Goal: Information Seeking & Learning: Check status

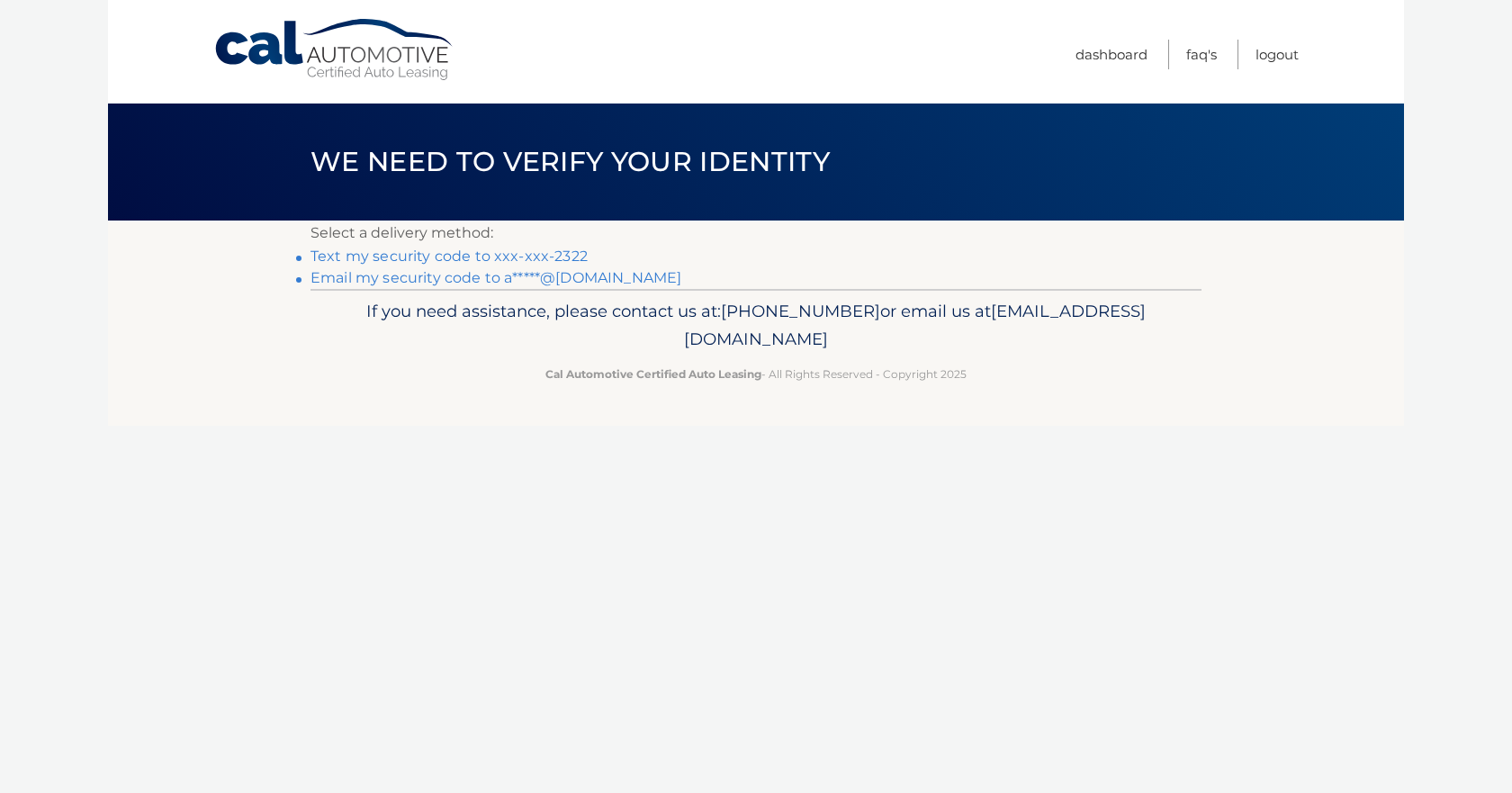
click at [561, 256] on link "Text my security code to xxx-xxx-2322" at bounding box center [449, 256] width 277 height 17
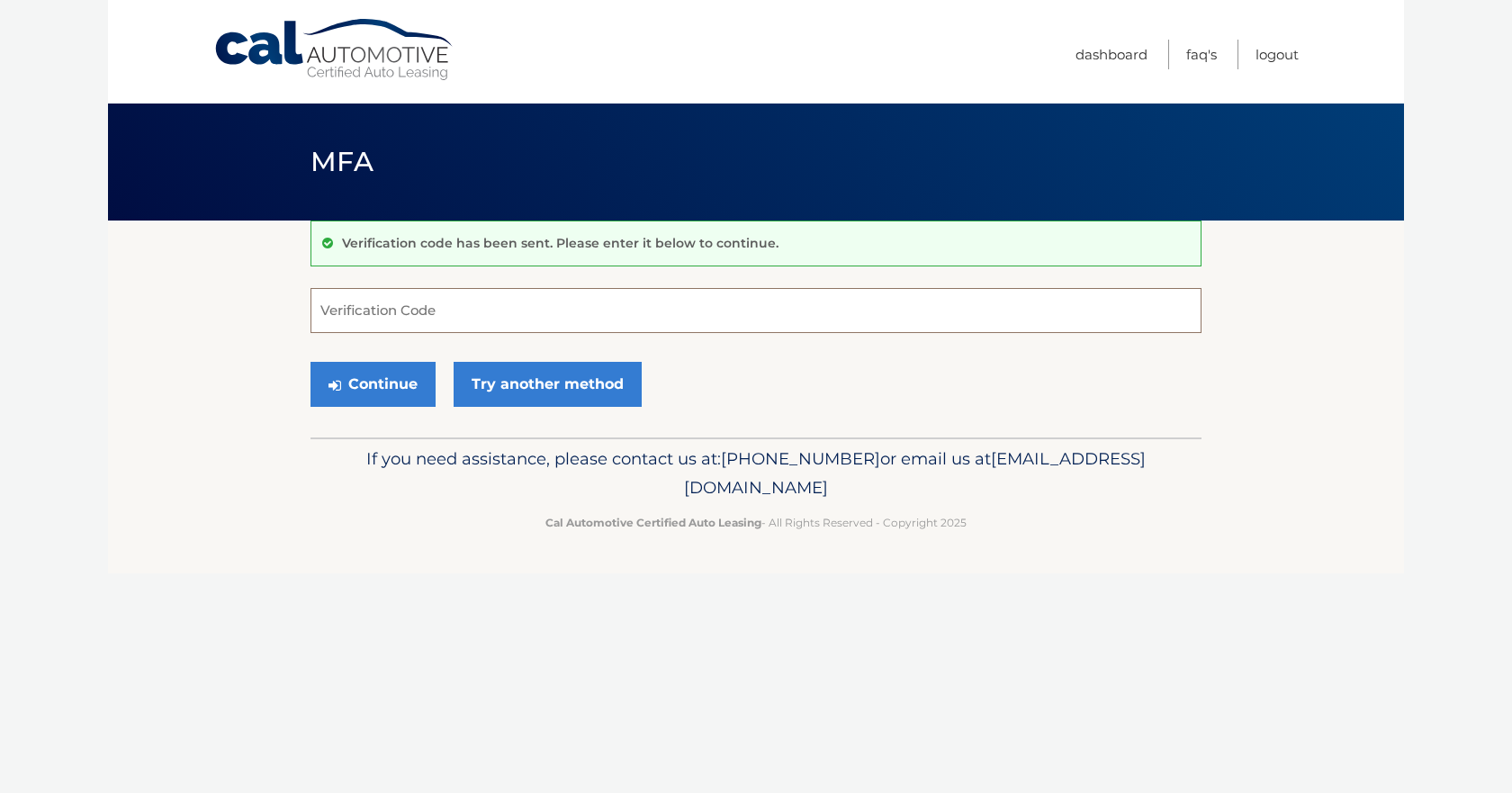
click at [409, 317] on input "Verification Code" at bounding box center [756, 311] width 891 height 45
type input "690076"
click at [392, 381] on button "Continue" at bounding box center [373, 384] width 125 height 45
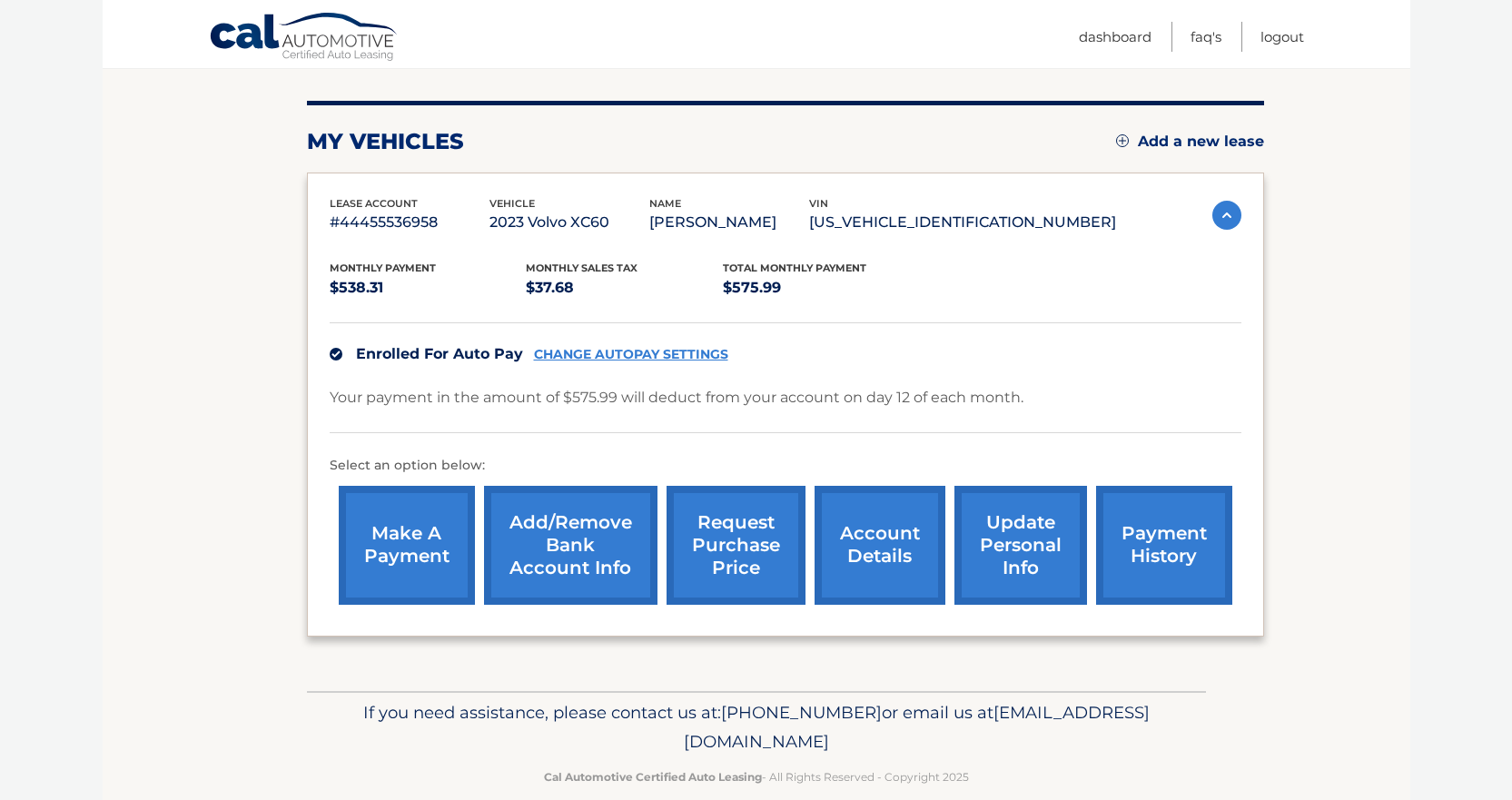
scroll to position [232, 0]
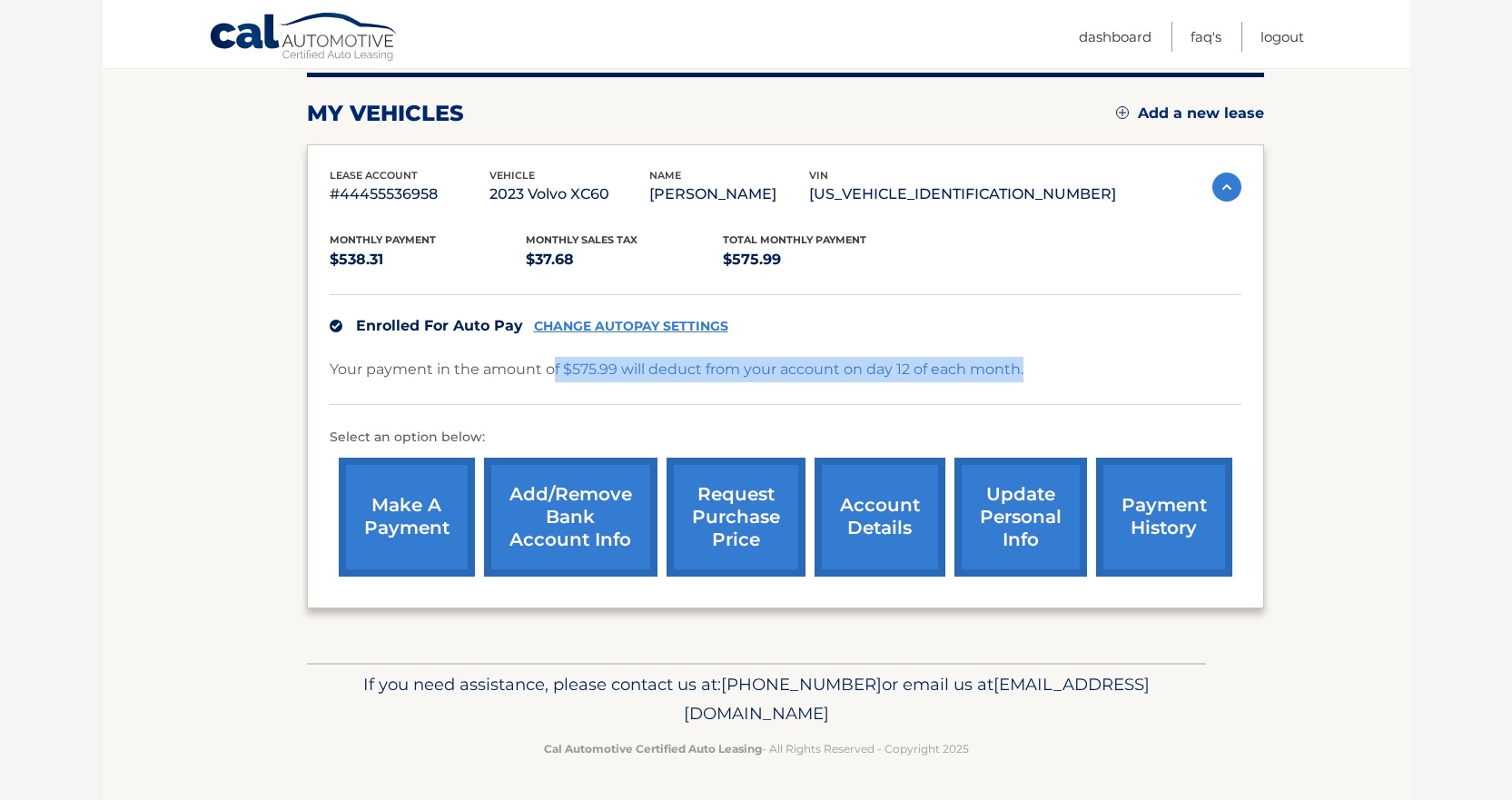
drag, startPoint x: 555, startPoint y: 367, endPoint x: 1104, endPoint y: 380, distance: 549.2
click at [1084, 377] on div "Your payment in the amount of $575.99 will deduct from your account on day 12 o…" at bounding box center [785, 380] width 912 height 48
click at [1117, 380] on div "Your payment in the amount of $575.99 will deduct from your account on day 12 o…" at bounding box center [785, 380] width 912 height 48
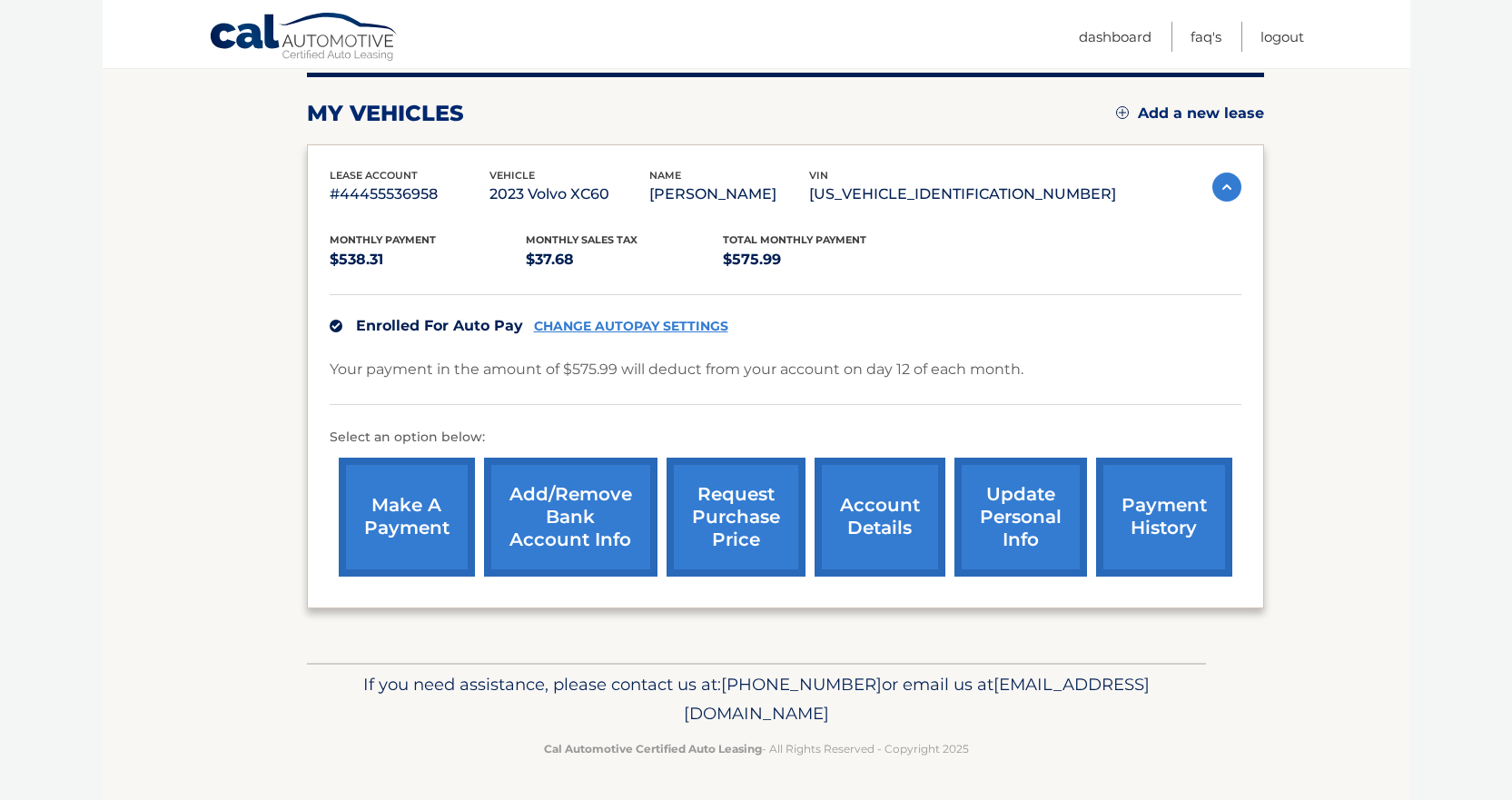
click at [887, 548] on link "account details" at bounding box center [880, 517] width 131 height 119
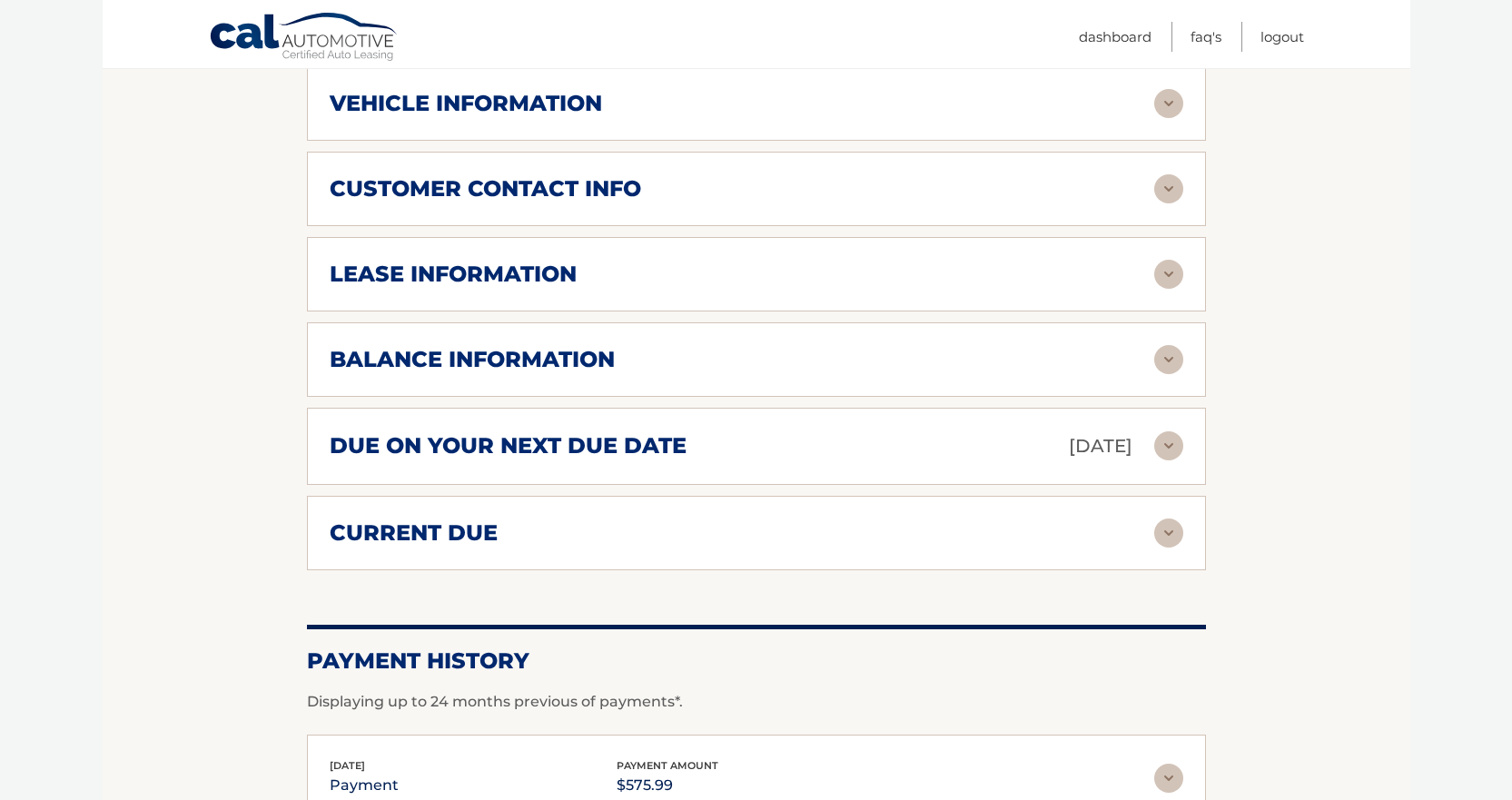
scroll to position [818, 0]
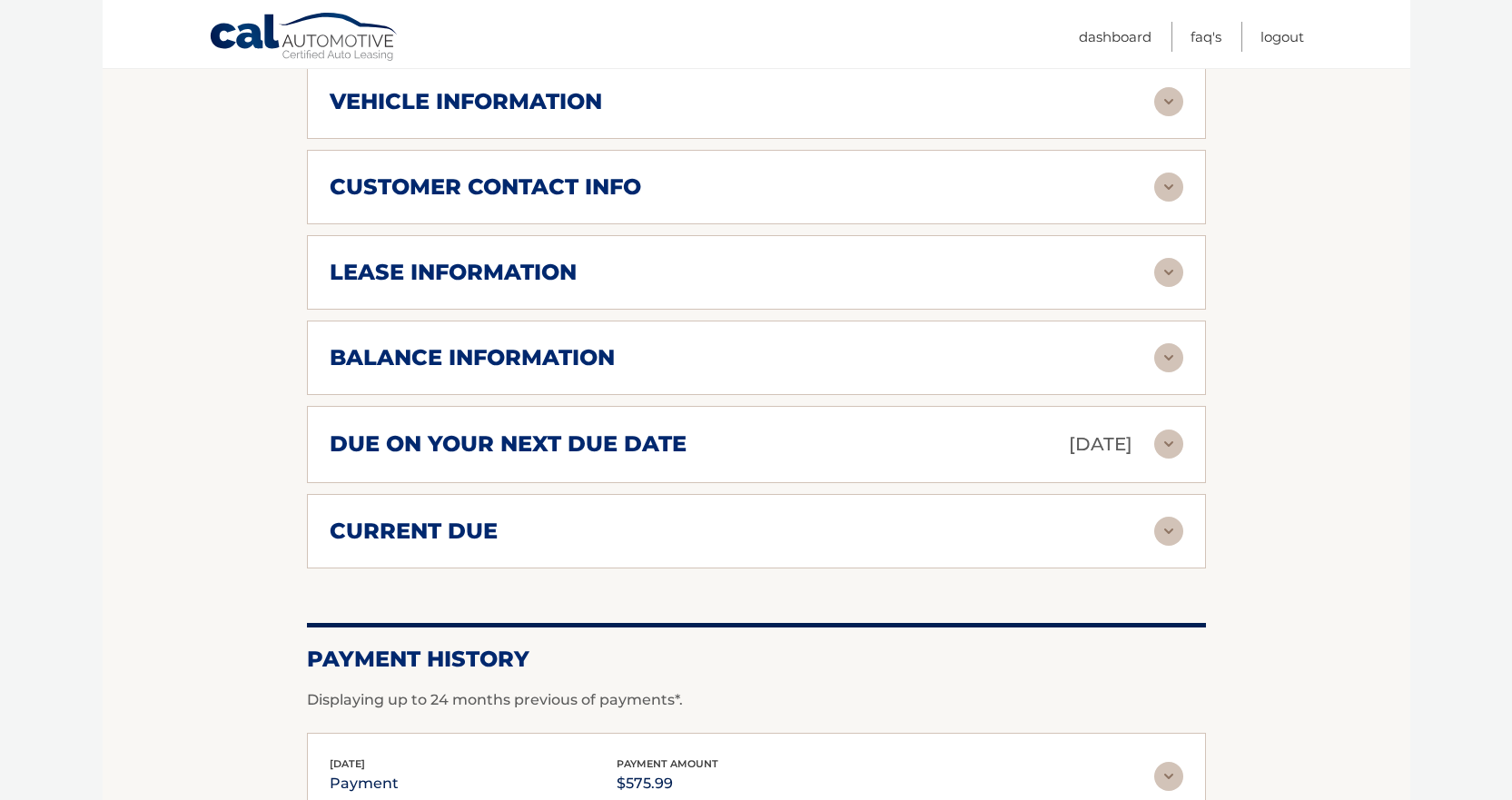
click at [616, 277] on div "lease information" at bounding box center [741, 272] width 824 height 27
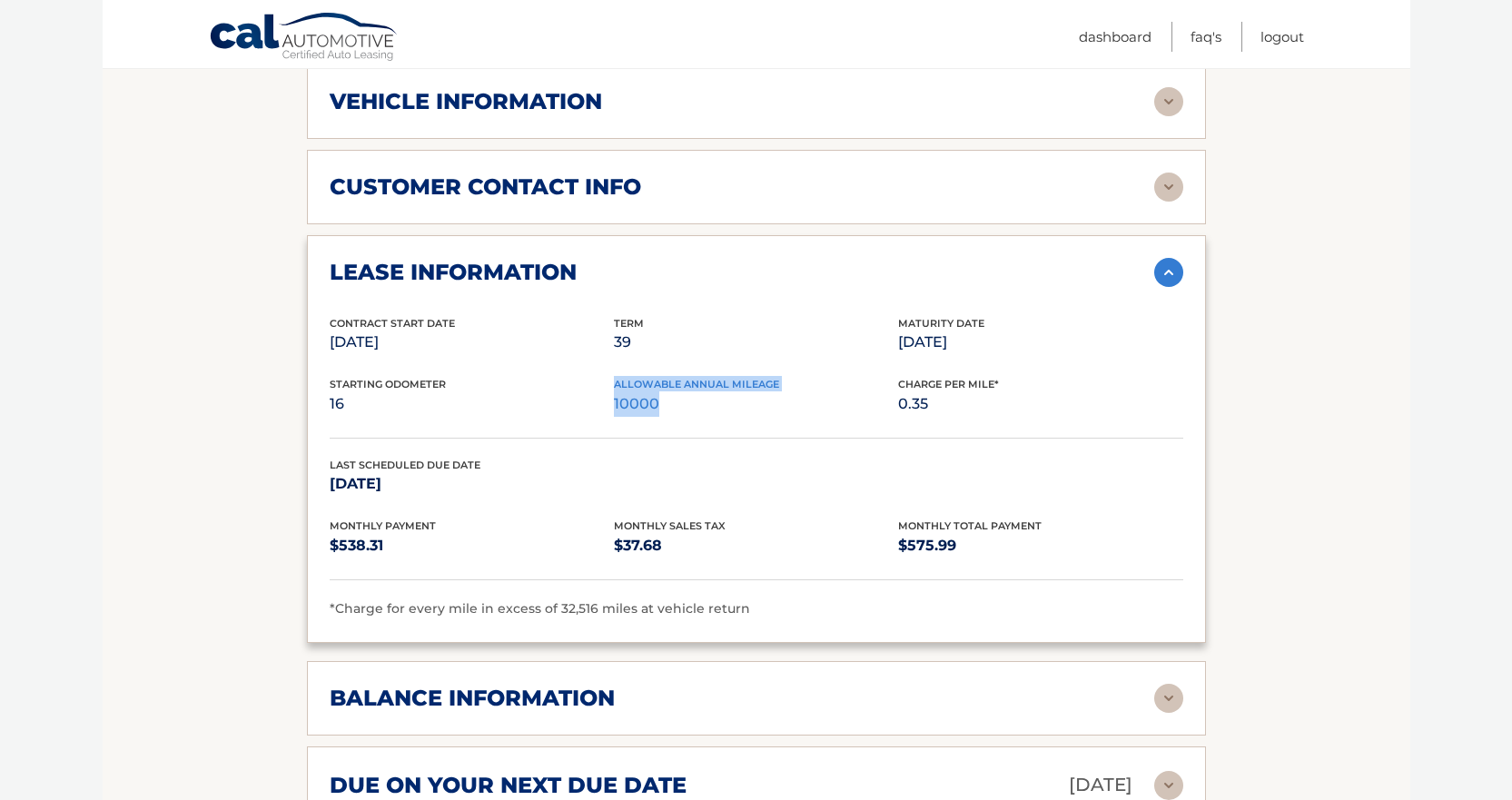
drag, startPoint x: 575, startPoint y: 391, endPoint x: 704, endPoint y: 406, distance: 129.9
click at [704, 406] on div "Starting Odometer 16 Allowable Annual Mileage 10000 Charge Per Mile* 0.35" at bounding box center [756, 408] width 853 height 62
click at [717, 411] on p "10000" at bounding box center [756, 404] width 284 height 25
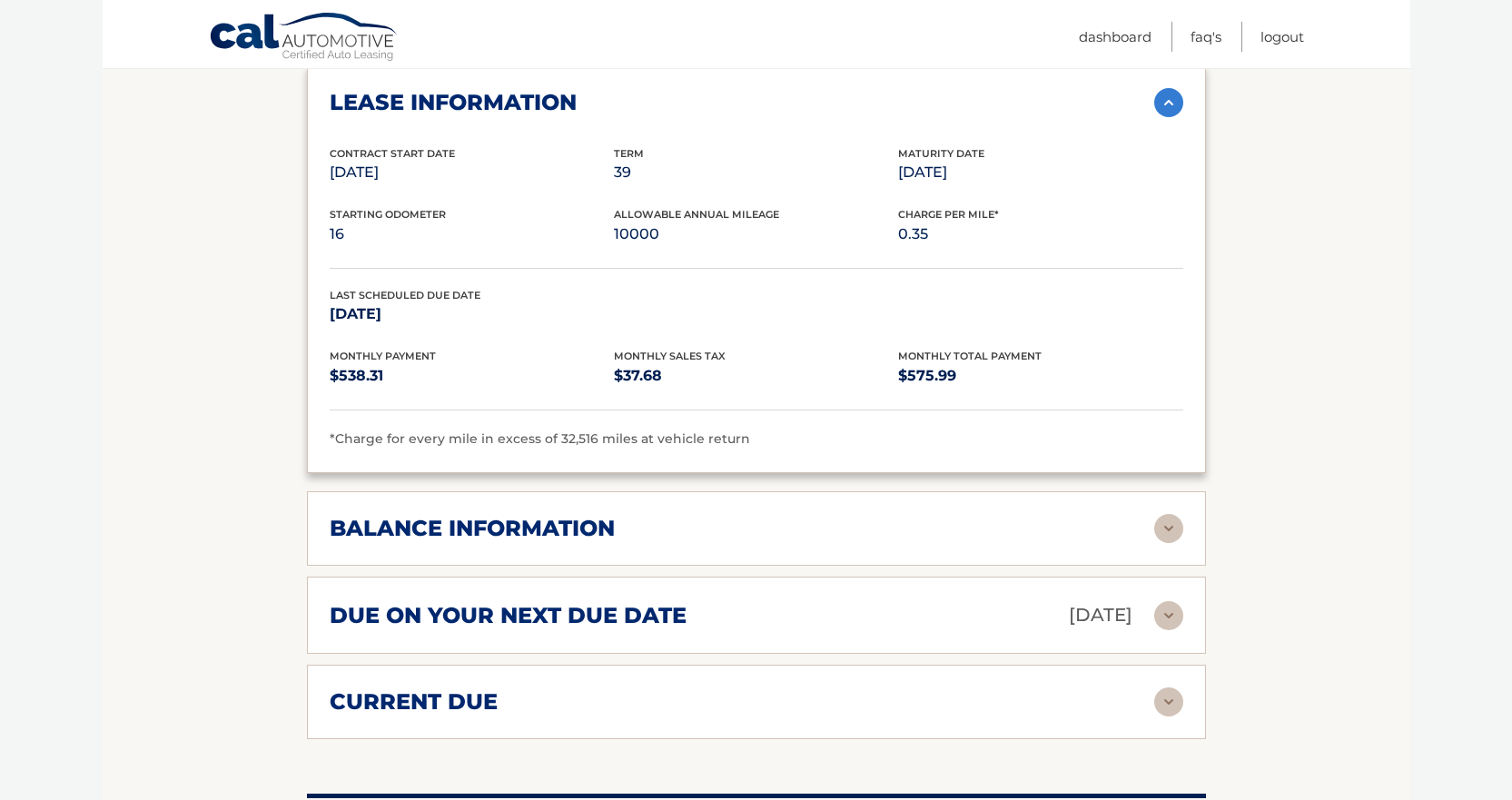
scroll to position [1000, 0]
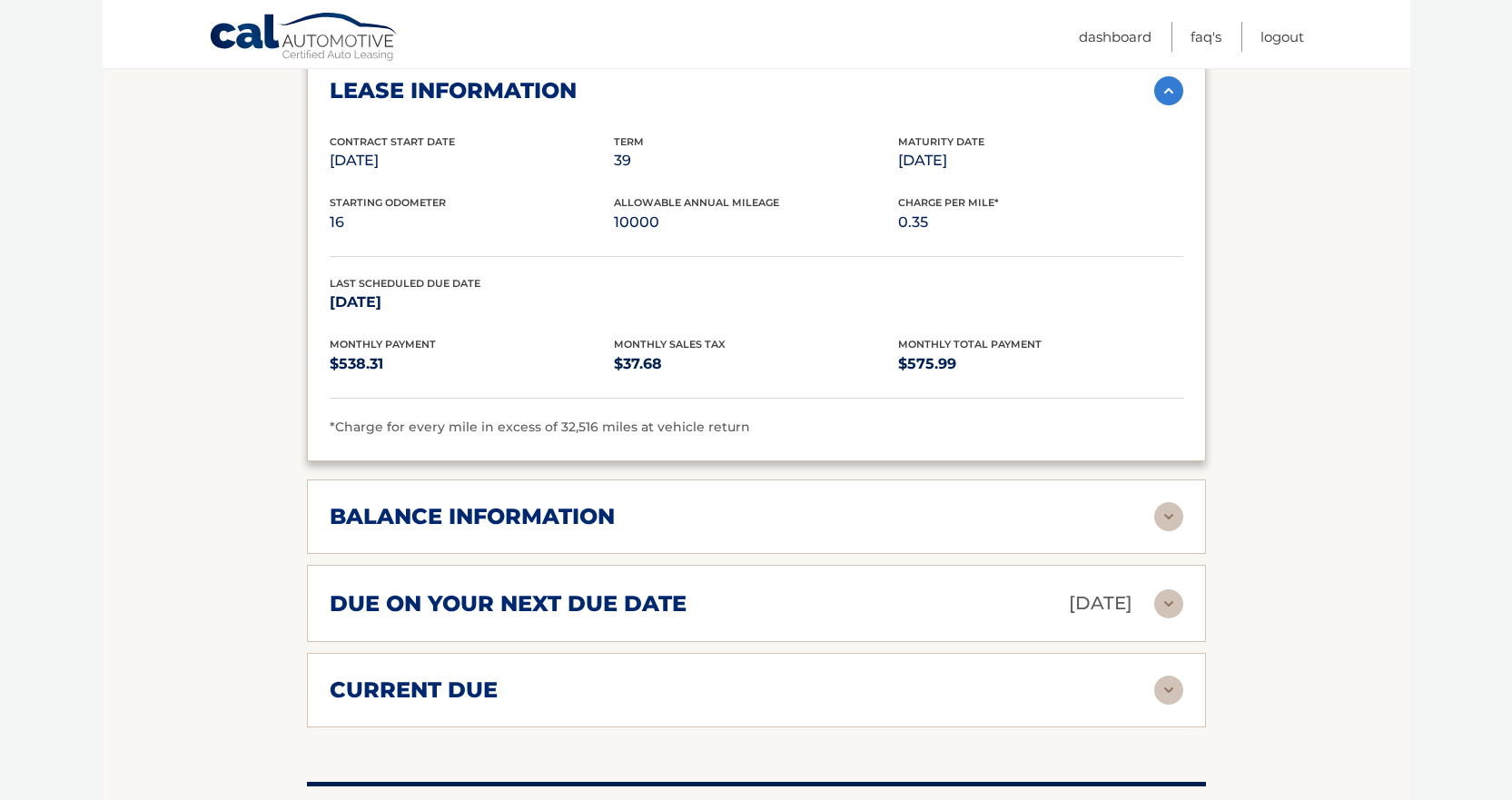
click at [862, 538] on div "balance information Payments Received 34 Payments Remaining 5 Next Payment will…" at bounding box center [756, 517] width 899 height 74
click at [521, 511] on h2 "balance information" at bounding box center [471, 517] width 285 height 27
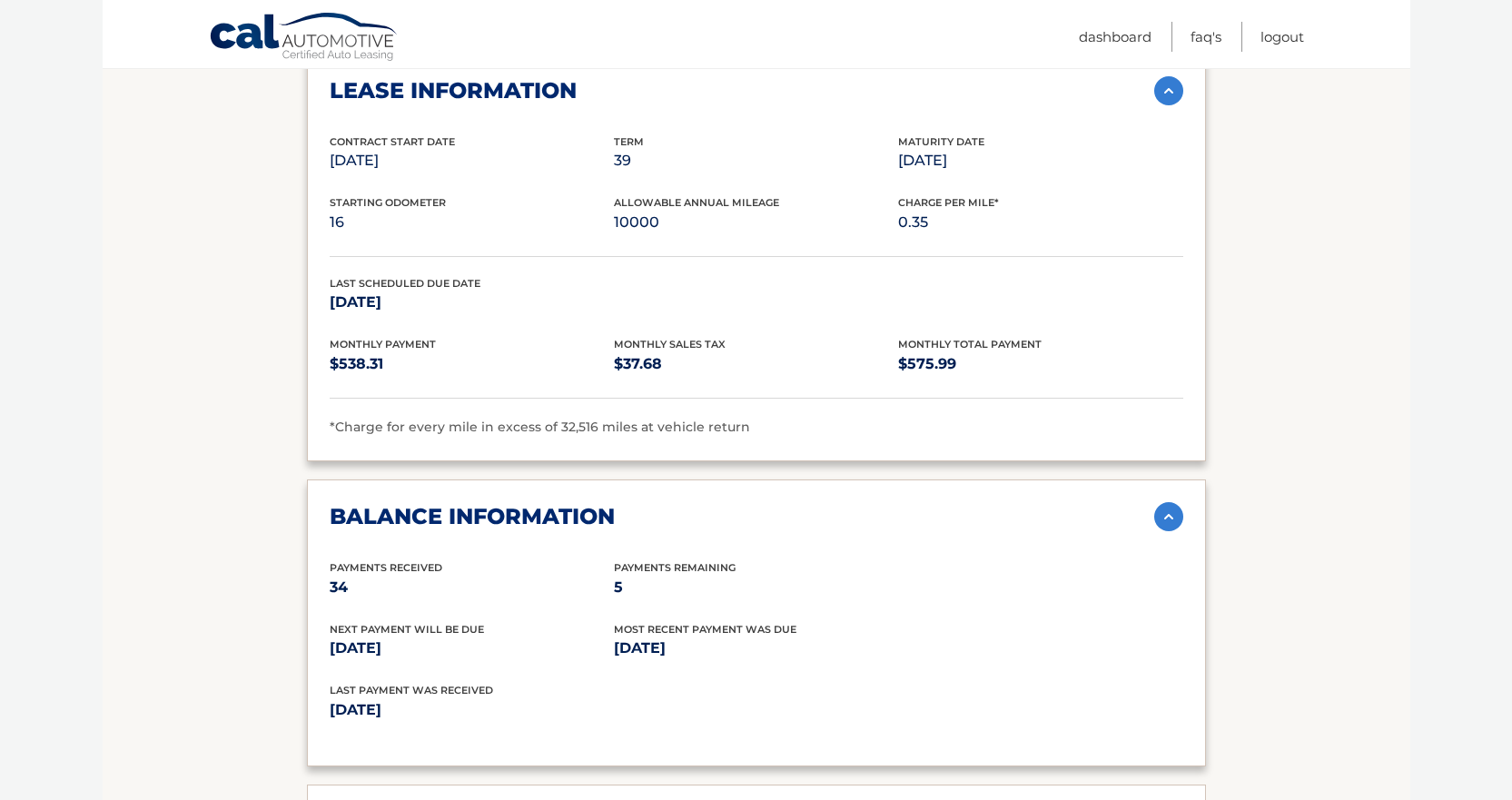
scroll to position [1090, 0]
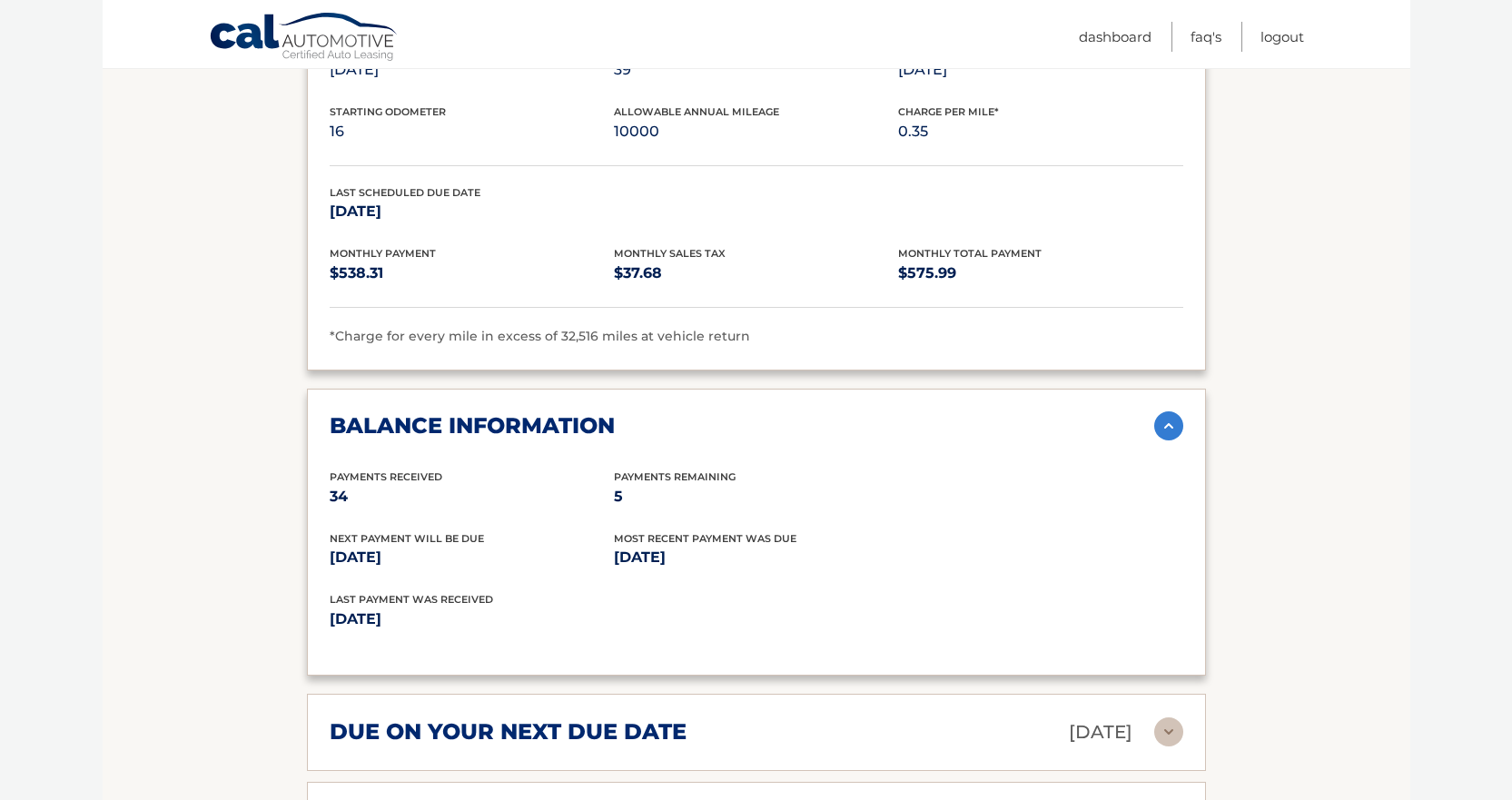
click at [1187, 425] on div "balance information Payments Received 34 Payments Remaining 5 Next Payment will…" at bounding box center [756, 532] width 899 height 287
click at [1172, 434] on img at bounding box center [1169, 425] width 29 height 29
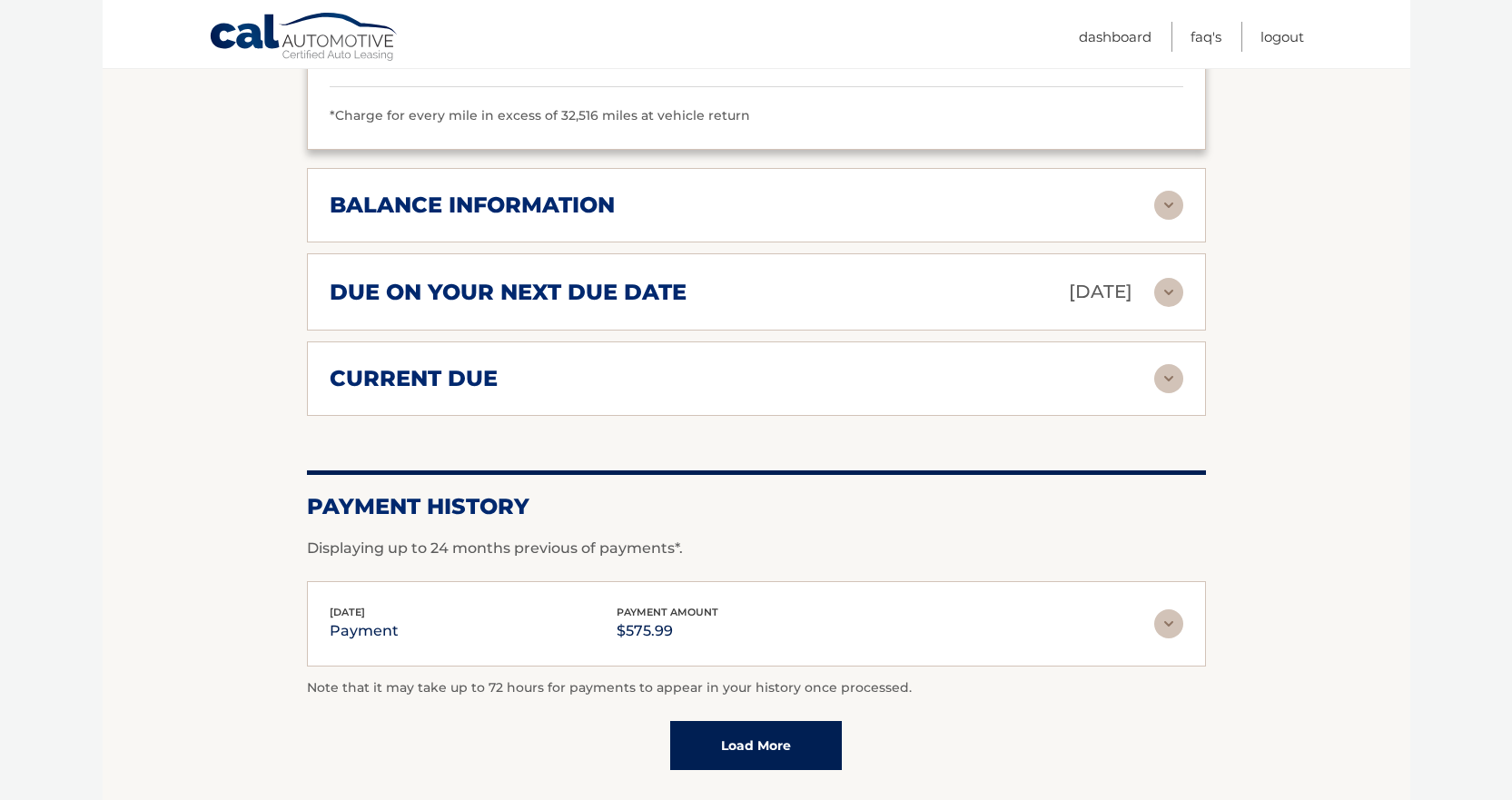
scroll to position [1363, 0]
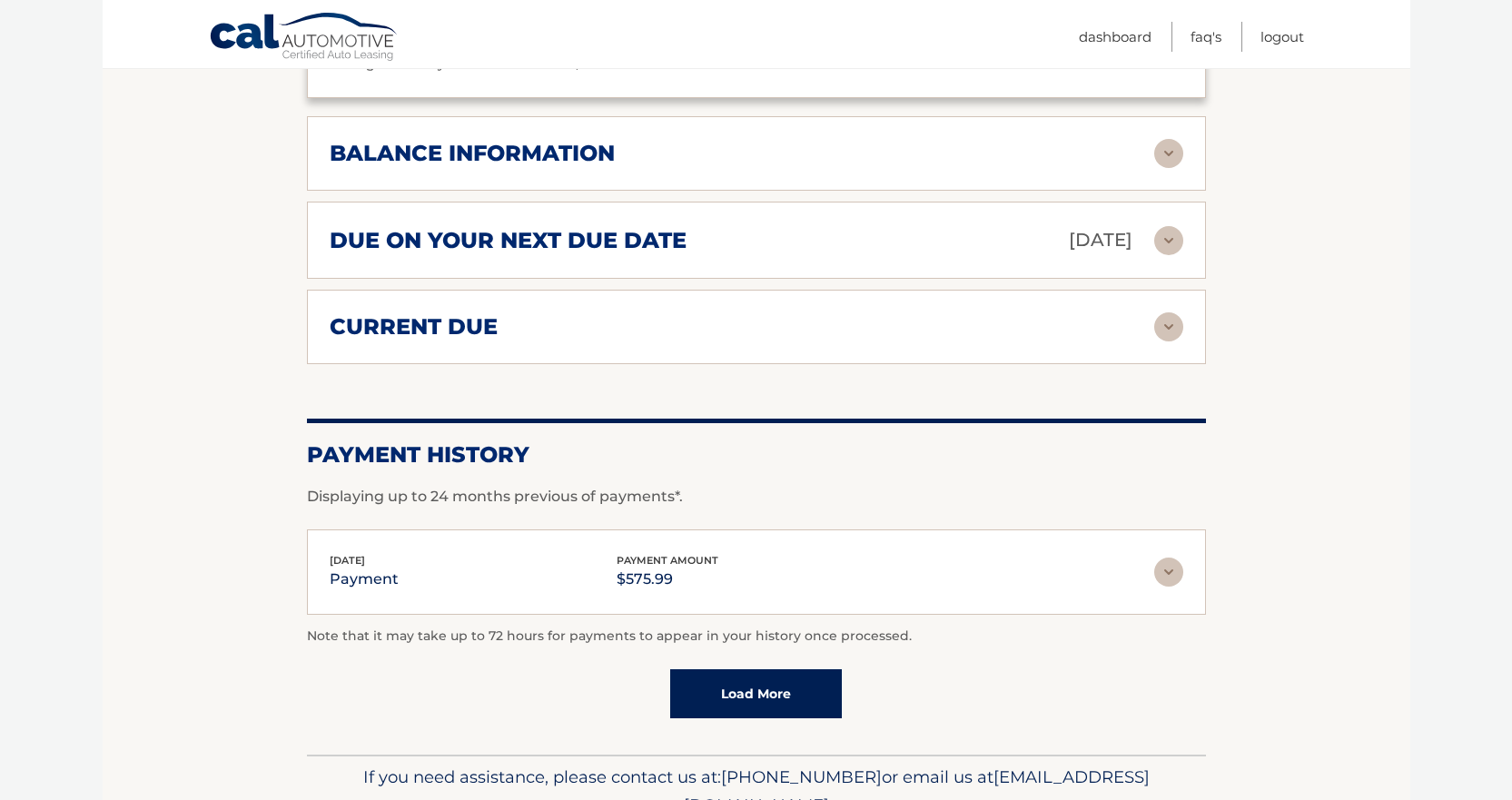
click at [1171, 334] on img at bounding box center [1169, 327] width 29 height 29
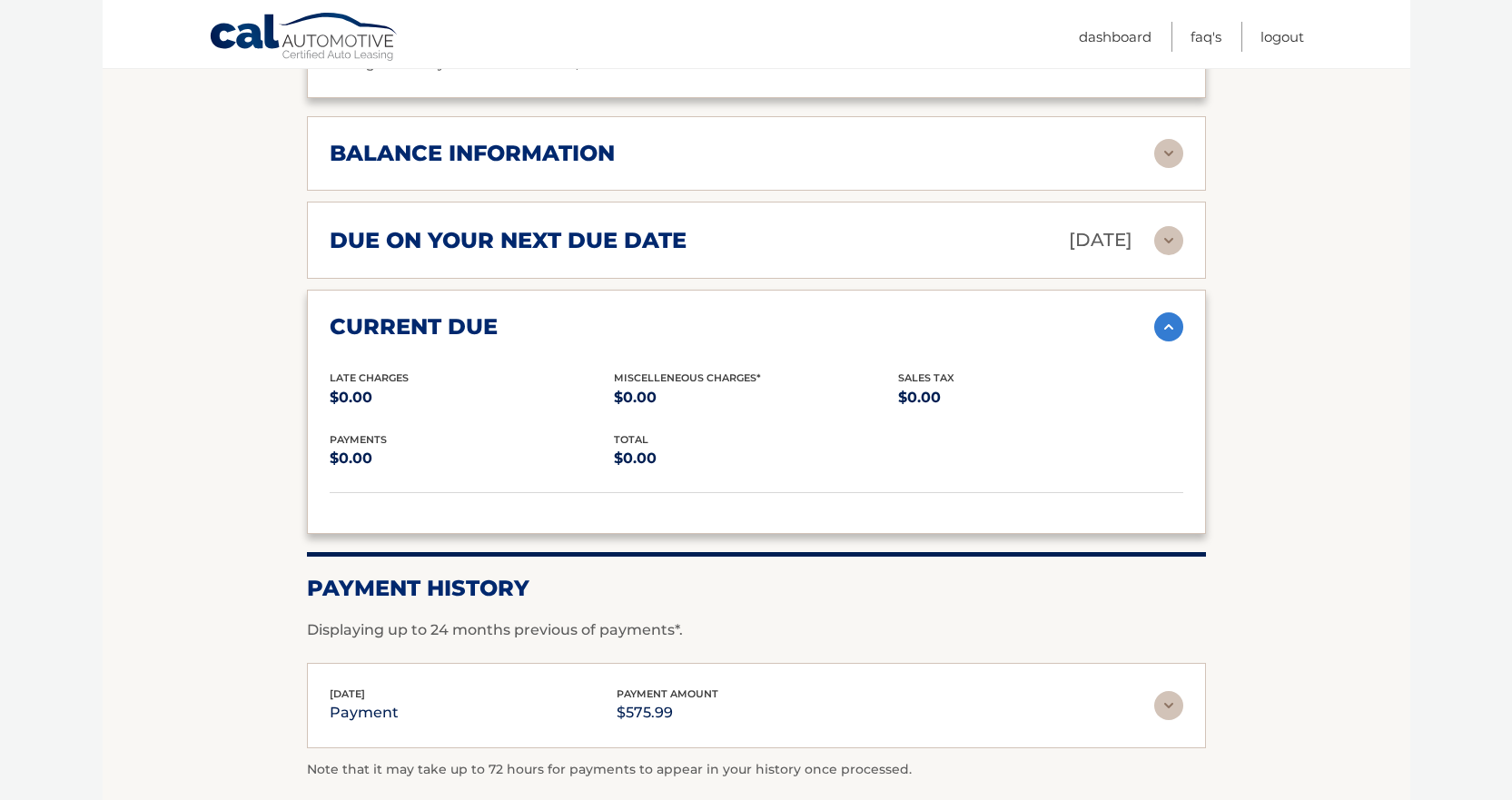
click at [1170, 337] on img at bounding box center [1169, 327] width 29 height 29
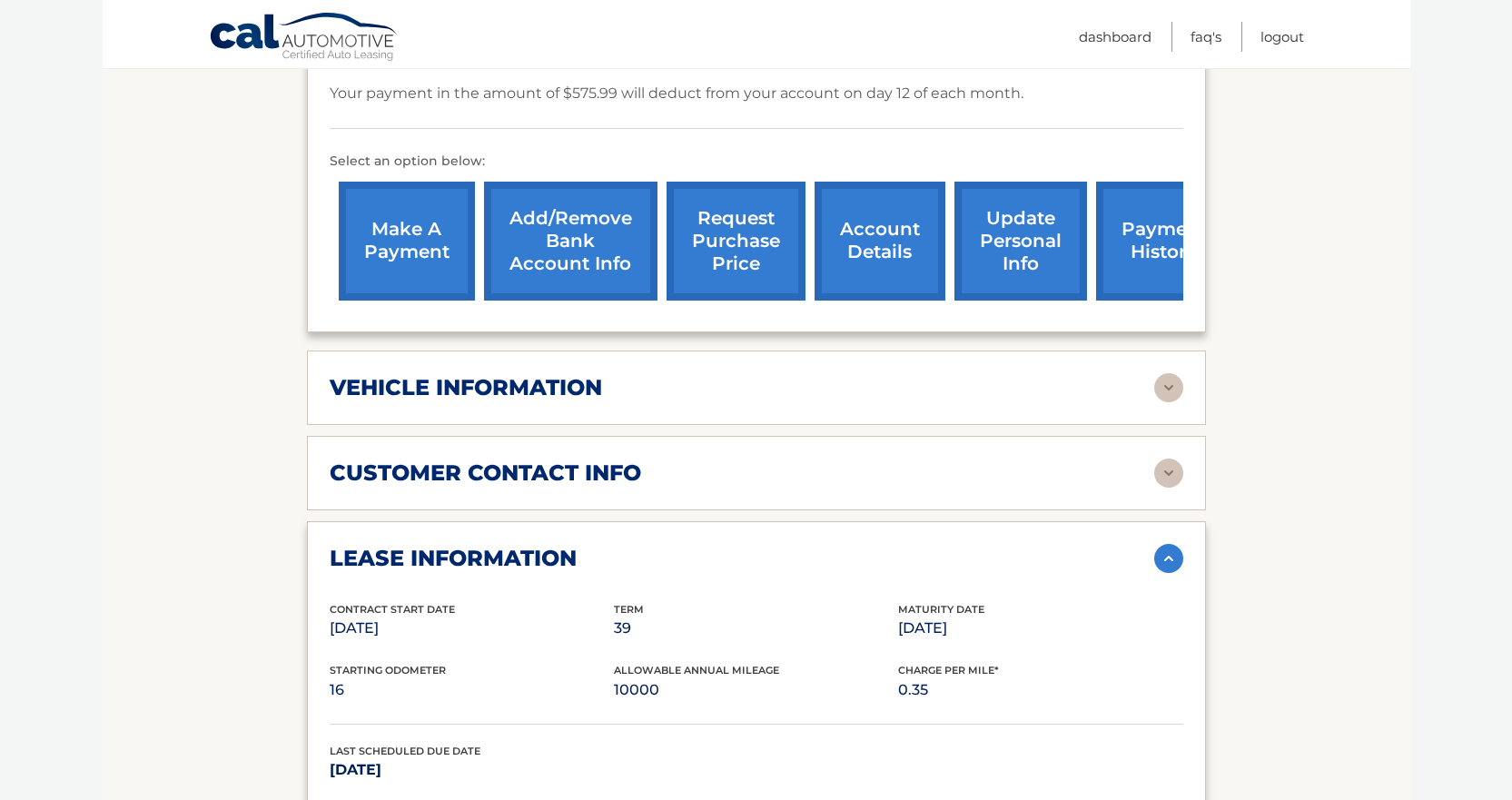
scroll to position [545, 0]
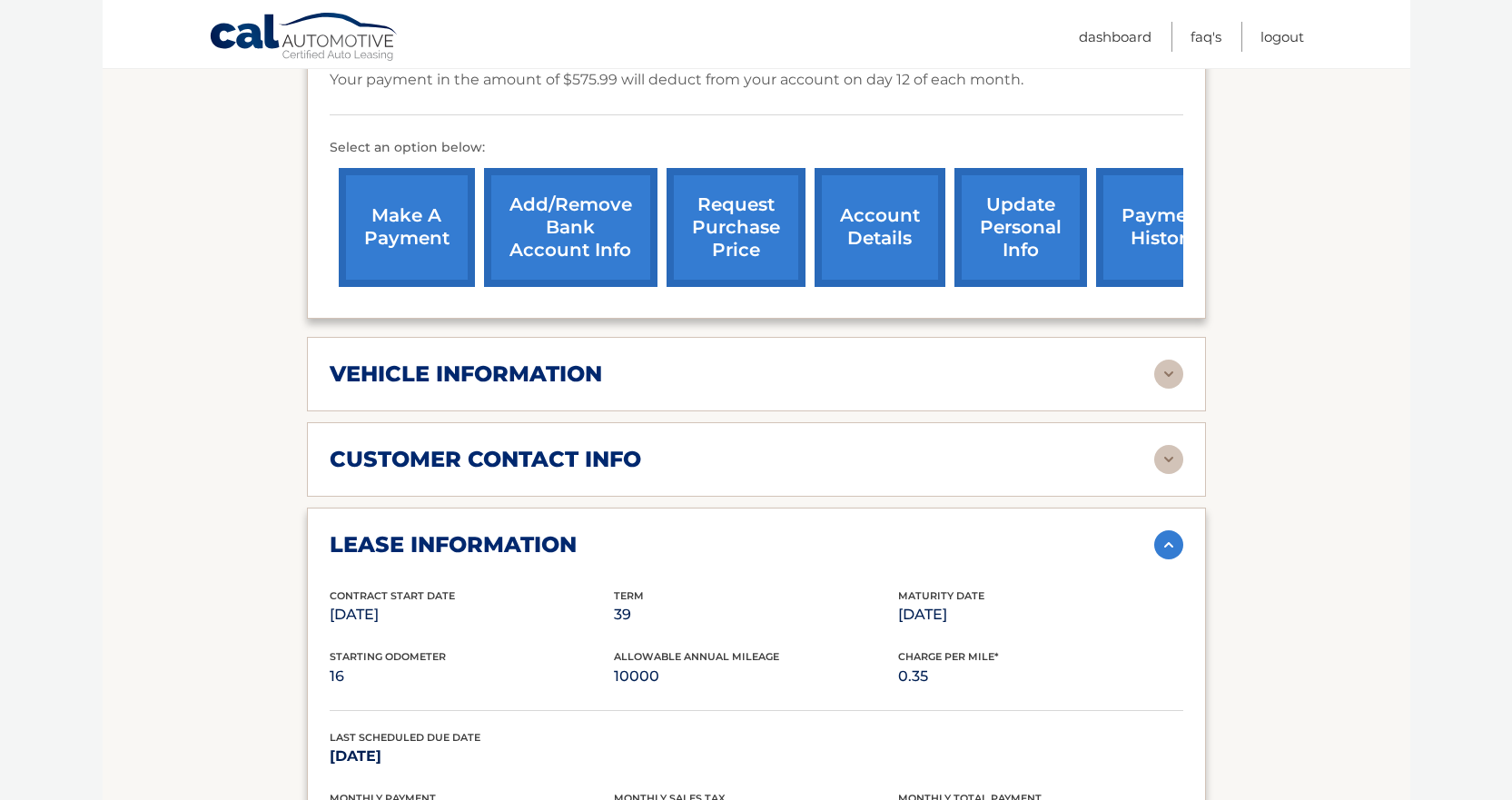
click at [1002, 383] on div "vehicle information" at bounding box center [741, 374] width 824 height 27
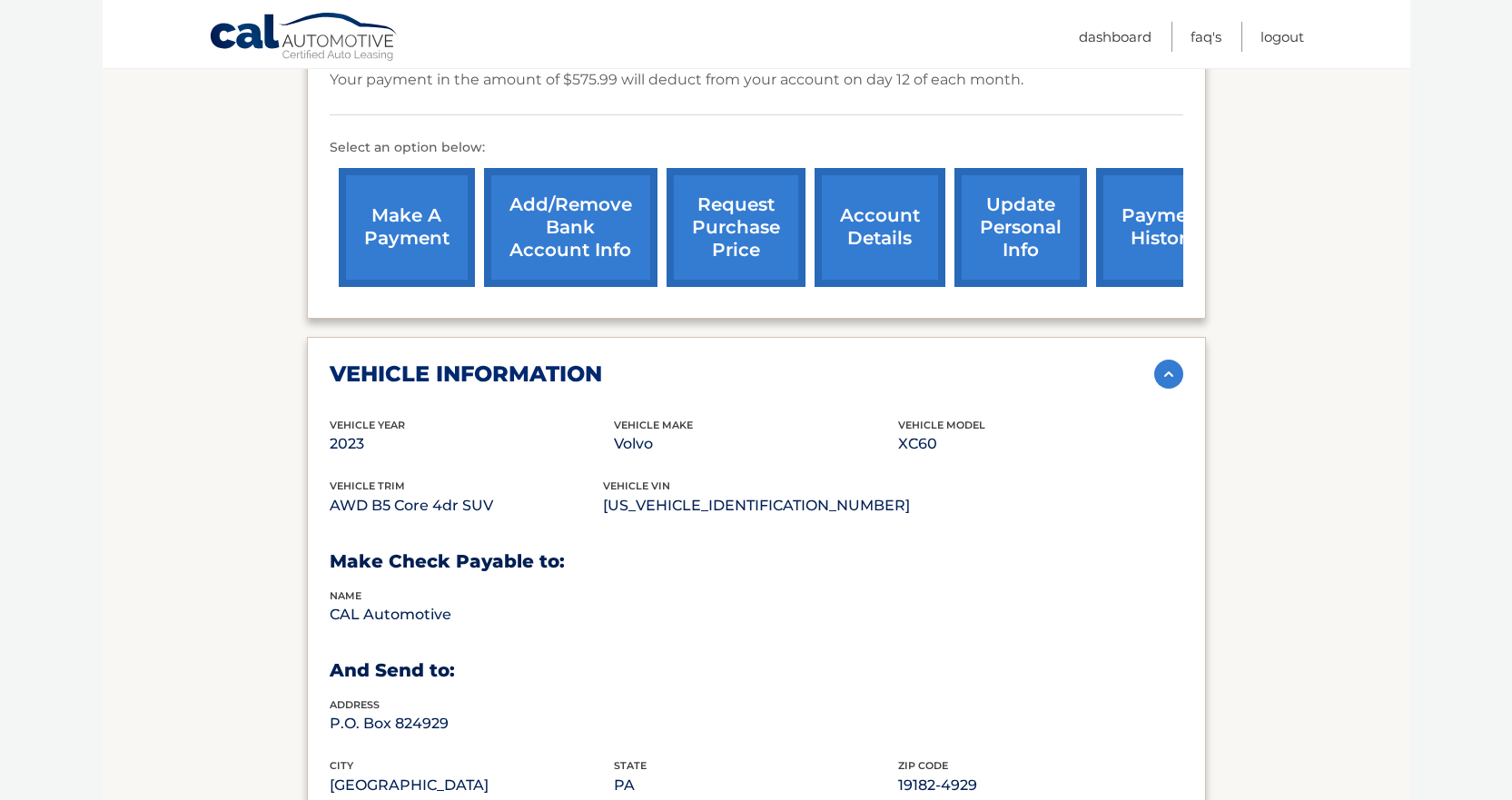
click at [1162, 379] on img at bounding box center [1169, 374] width 29 height 29
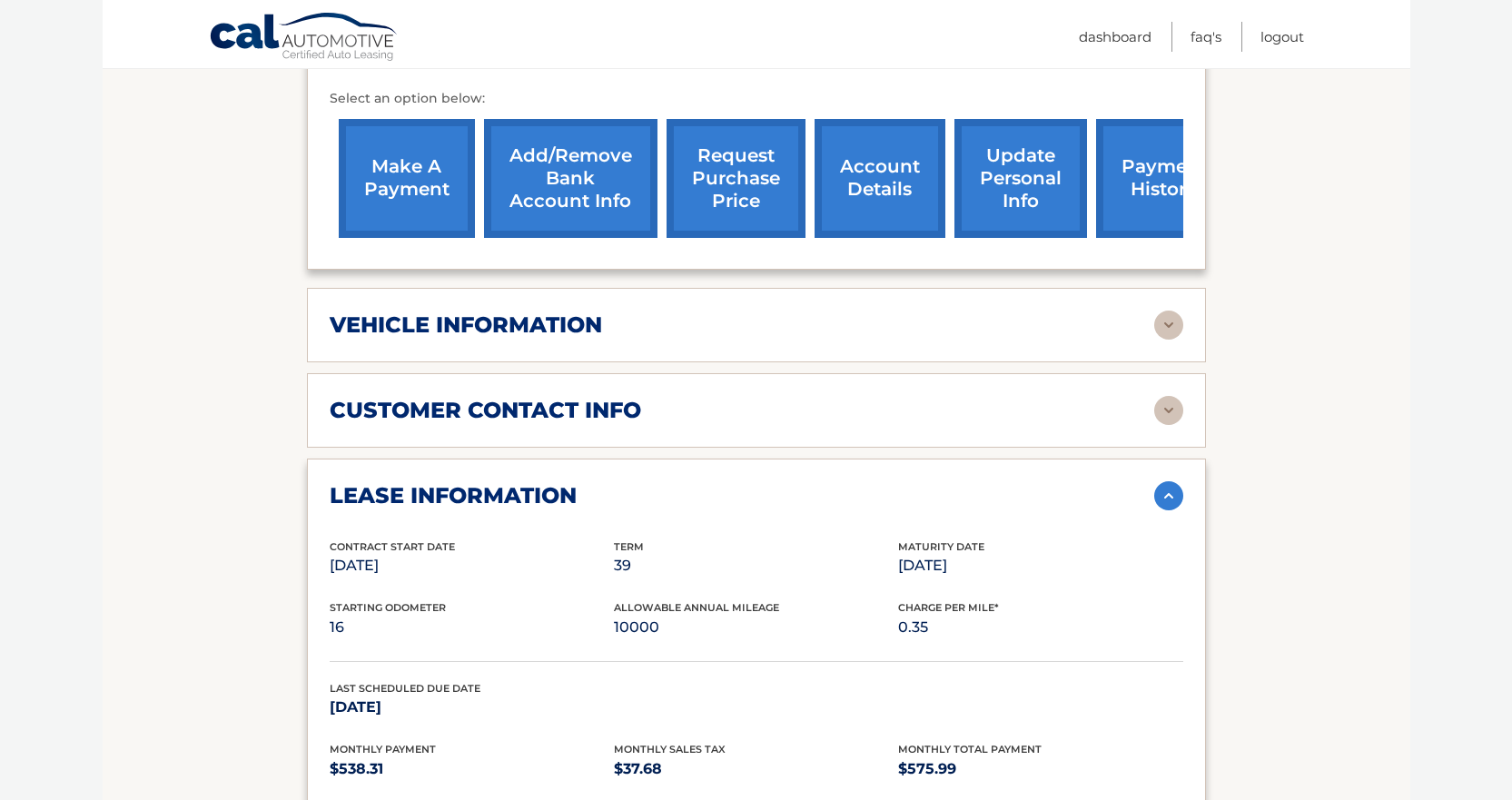
scroll to position [636, 0]
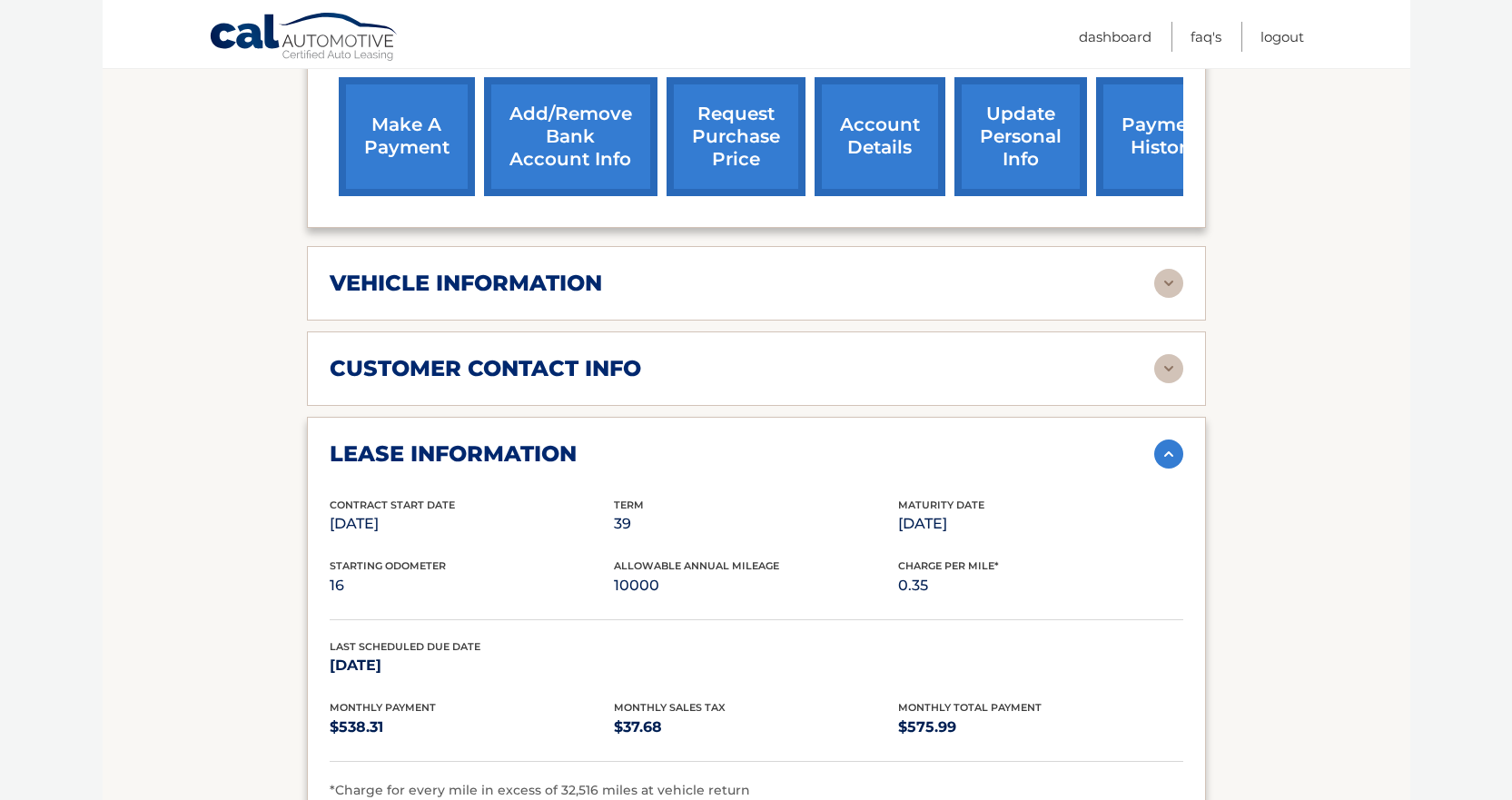
click at [663, 358] on div "customer contact info" at bounding box center [741, 368] width 824 height 27
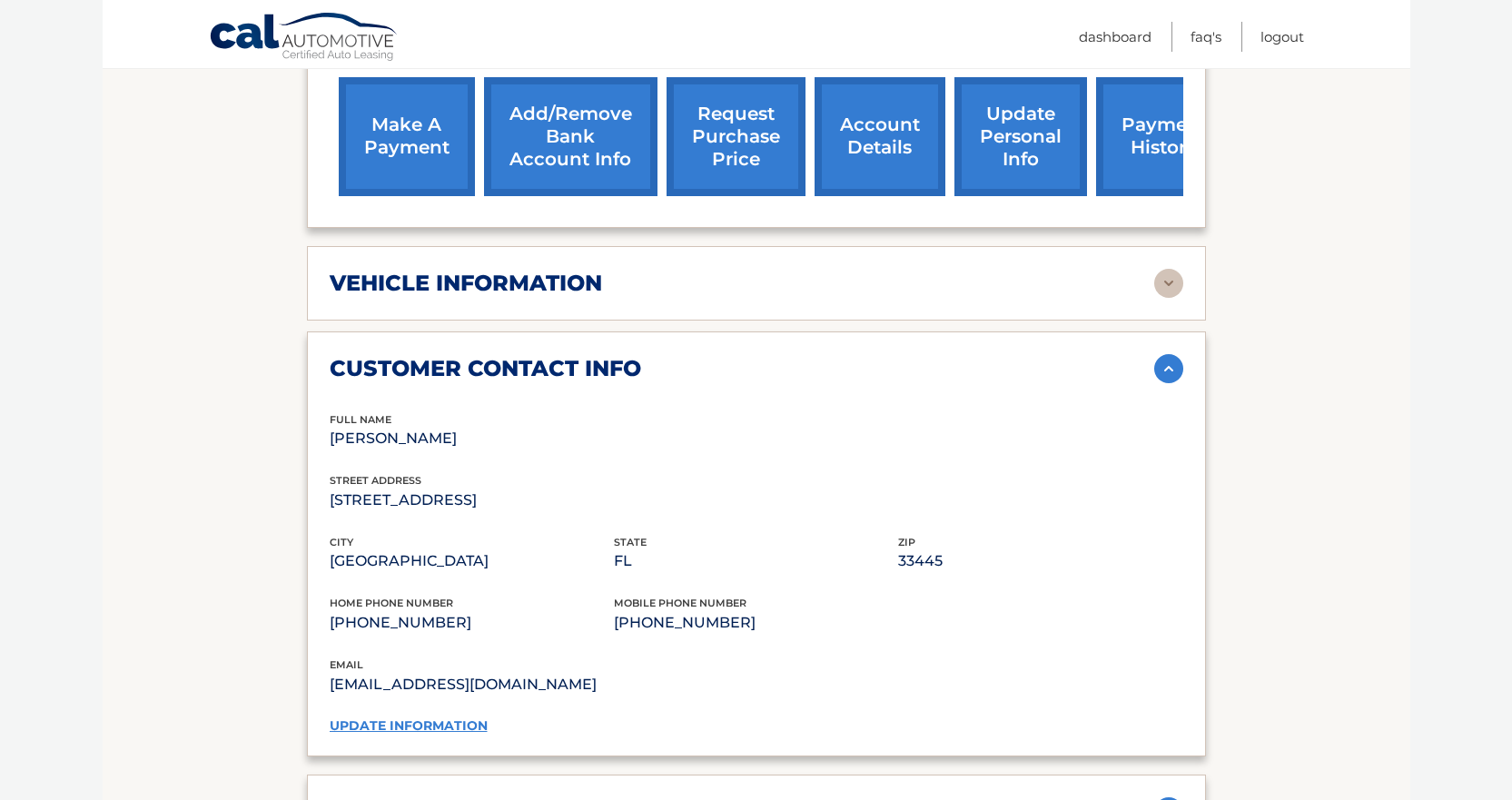
click at [663, 358] on div "customer contact info" at bounding box center [741, 368] width 824 height 27
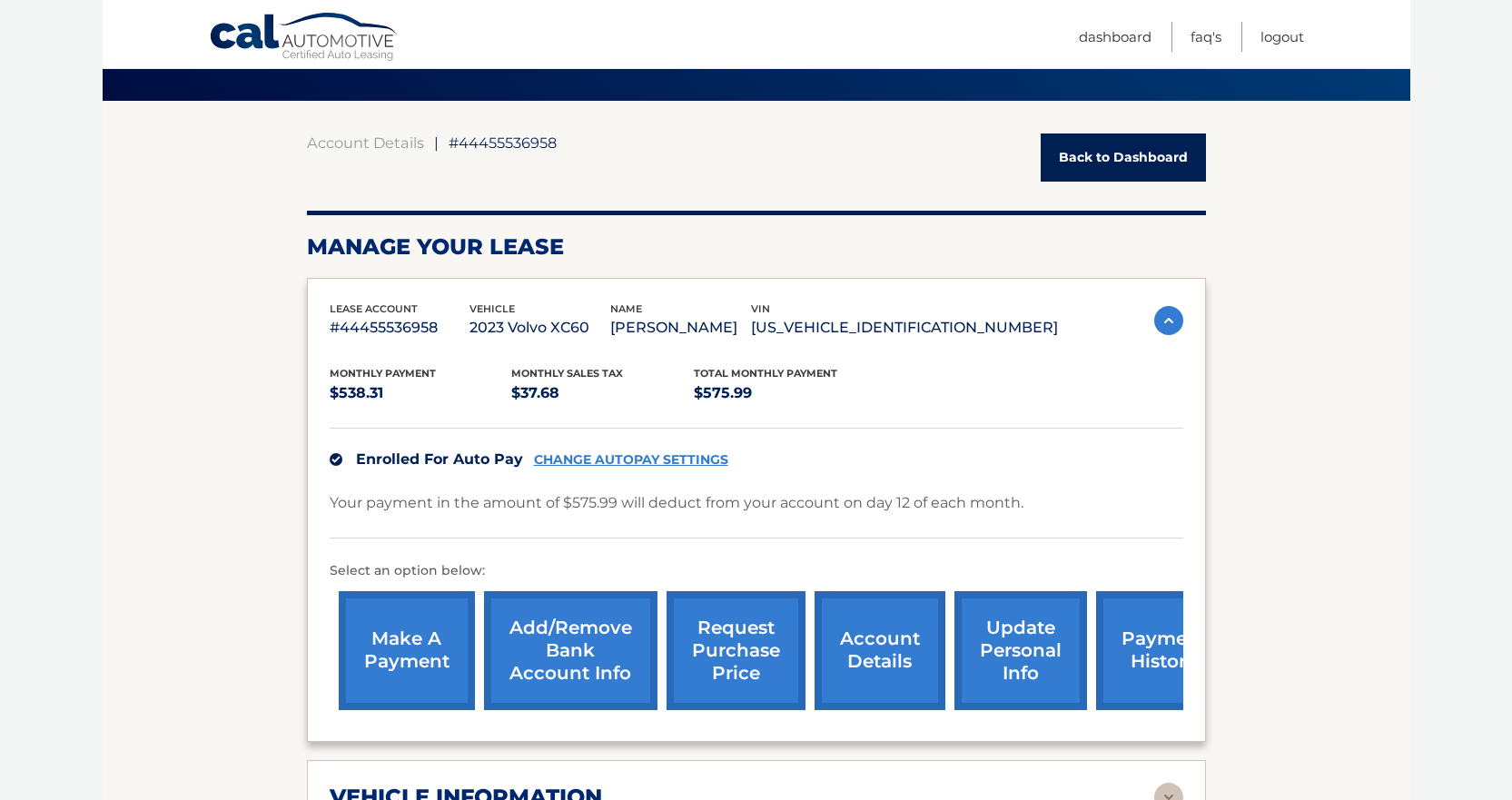
scroll to position [182, 0]
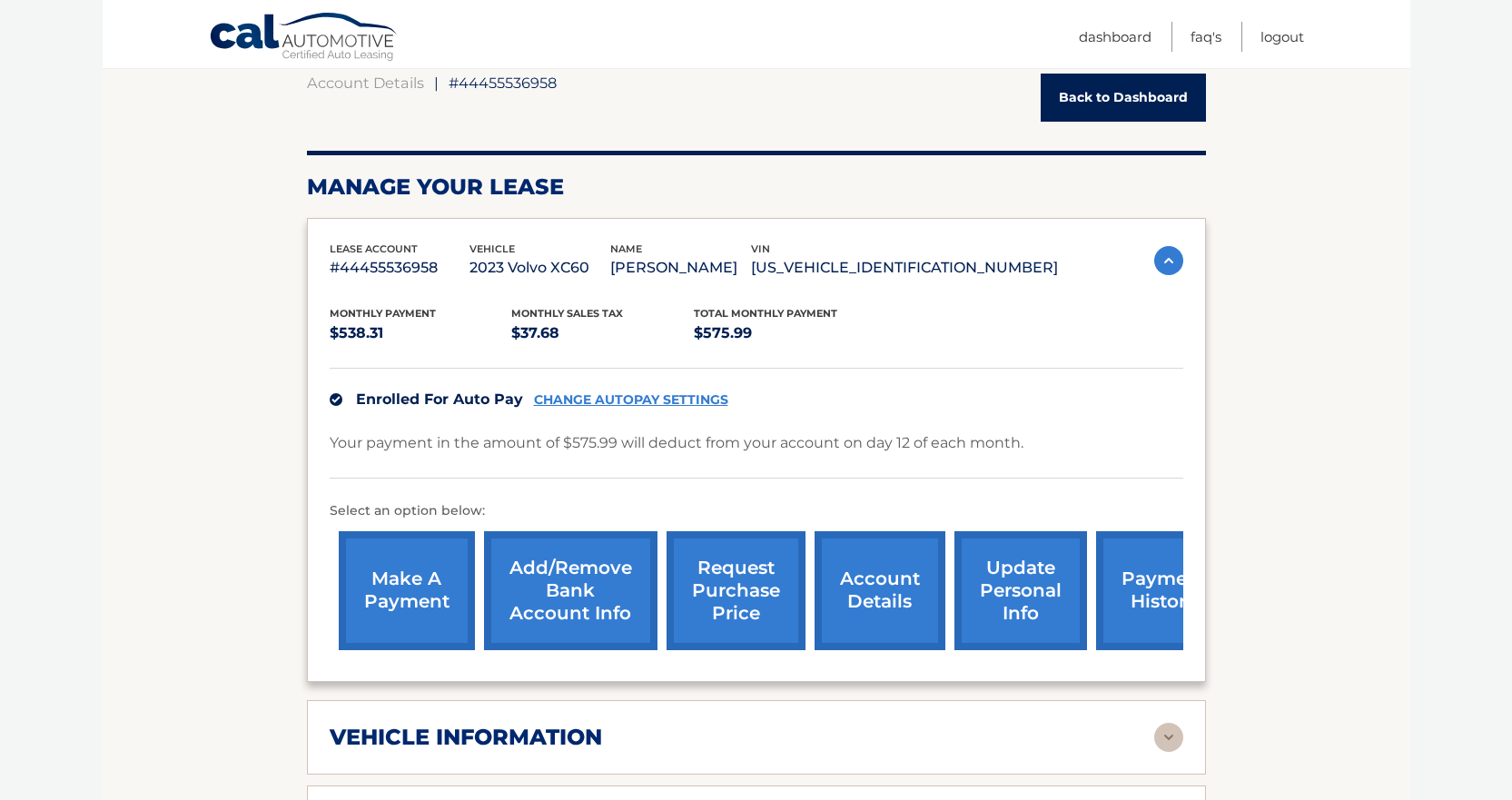
click at [1149, 616] on link "payment history" at bounding box center [1164, 591] width 136 height 119
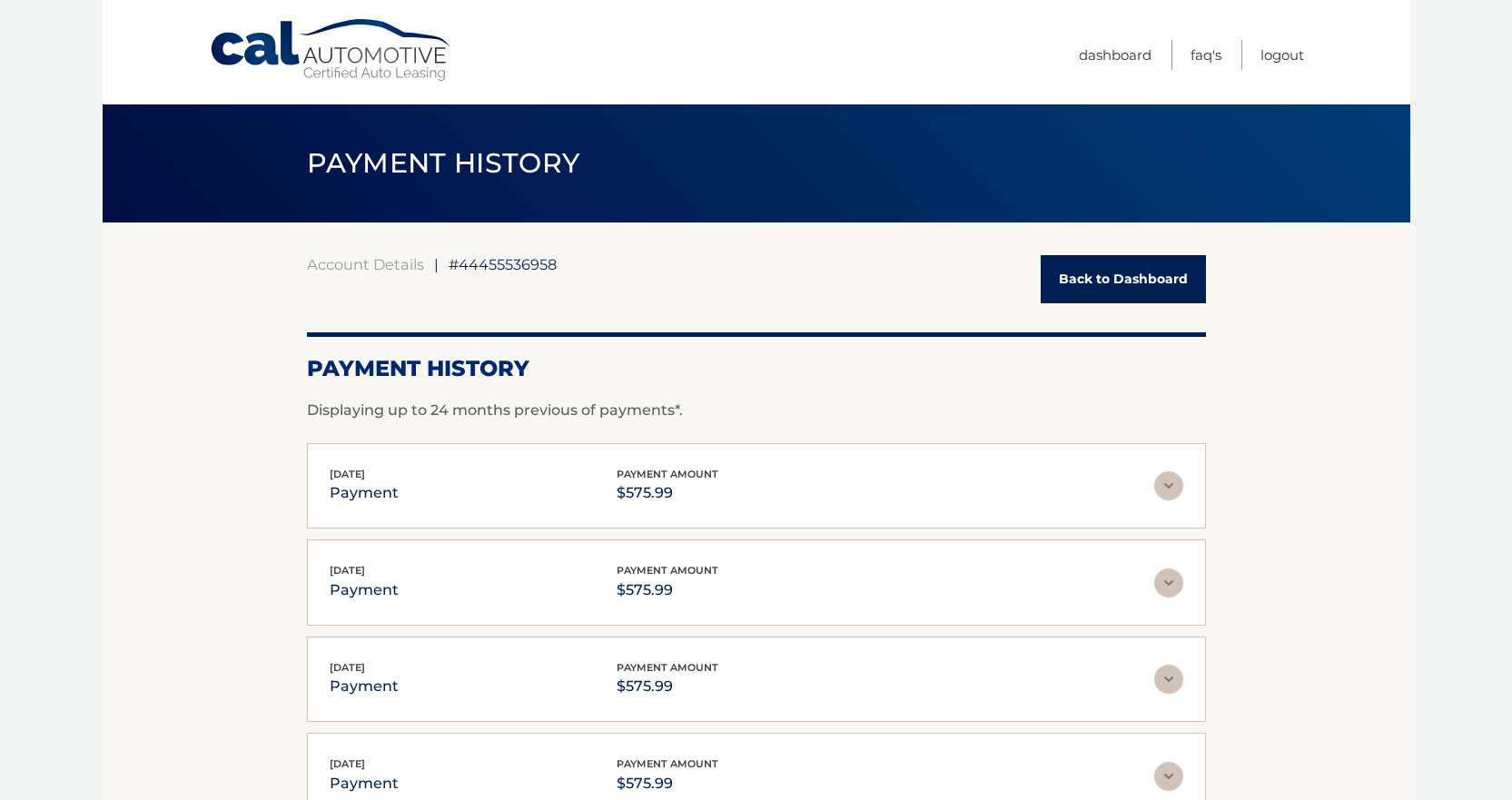
click at [1137, 287] on link "Back to Dashboard" at bounding box center [1123, 279] width 166 height 48
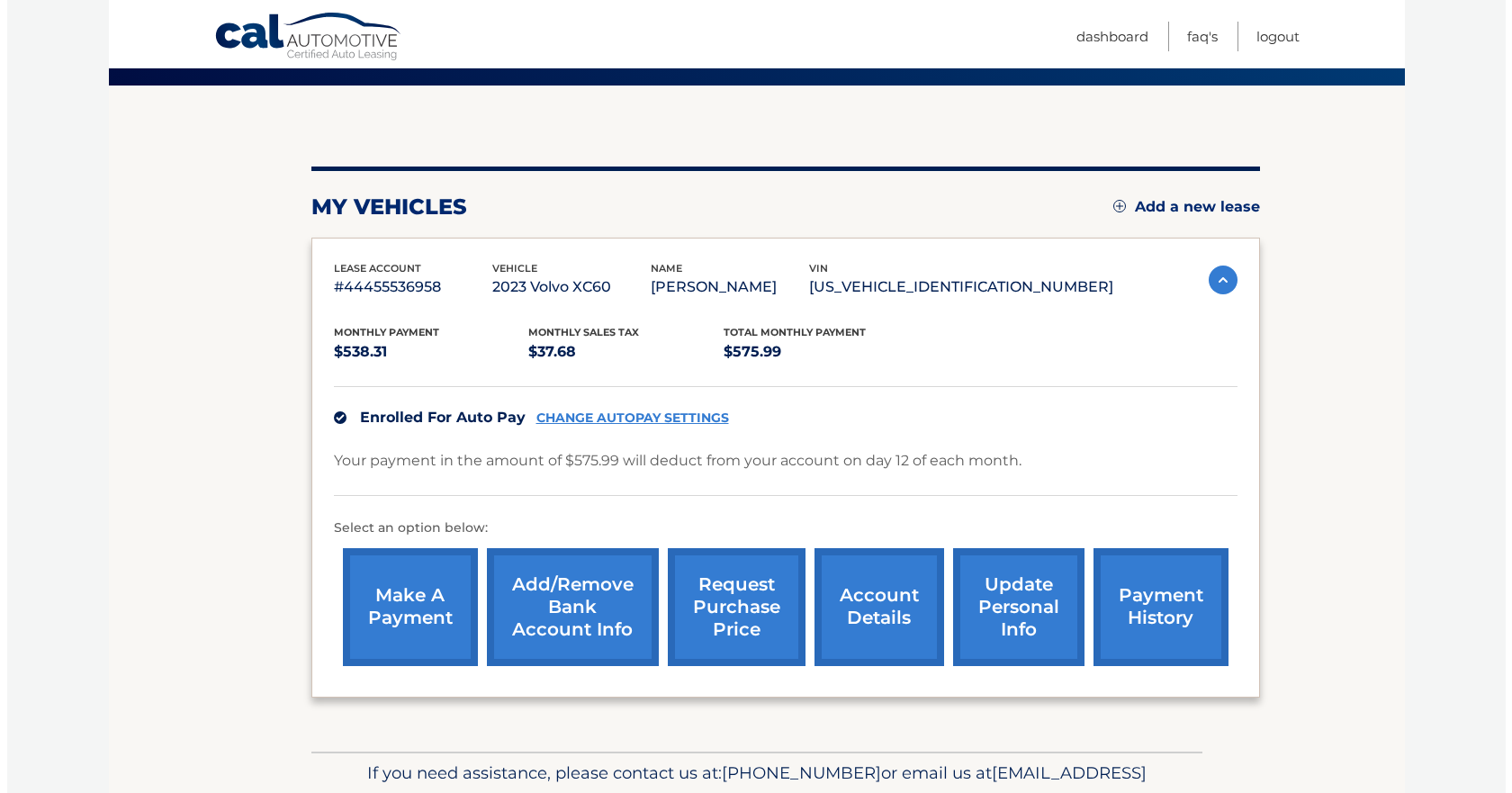
scroll to position [180, 0]
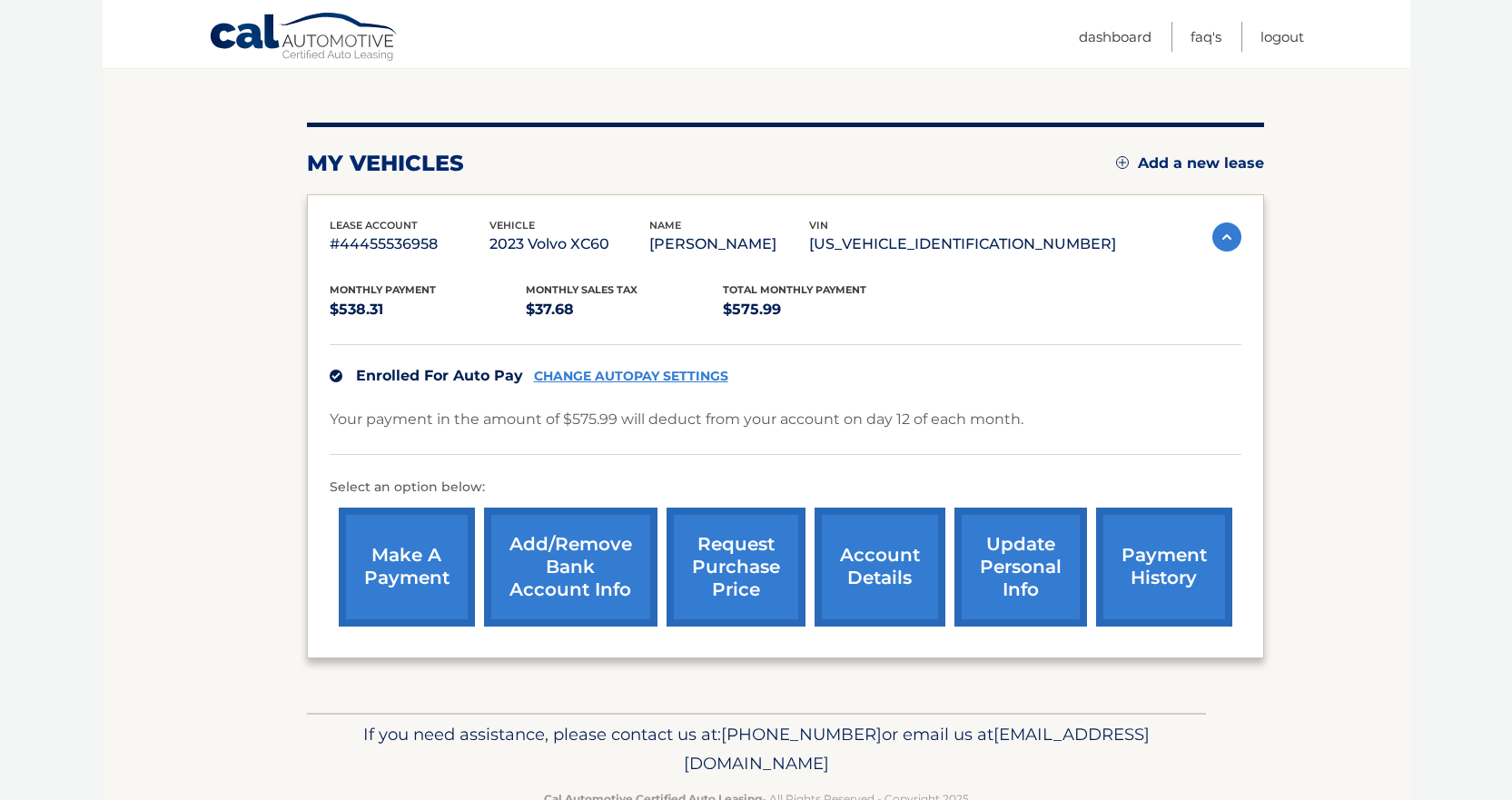
click at [696, 551] on link "request purchase price" at bounding box center [736, 567] width 139 height 119
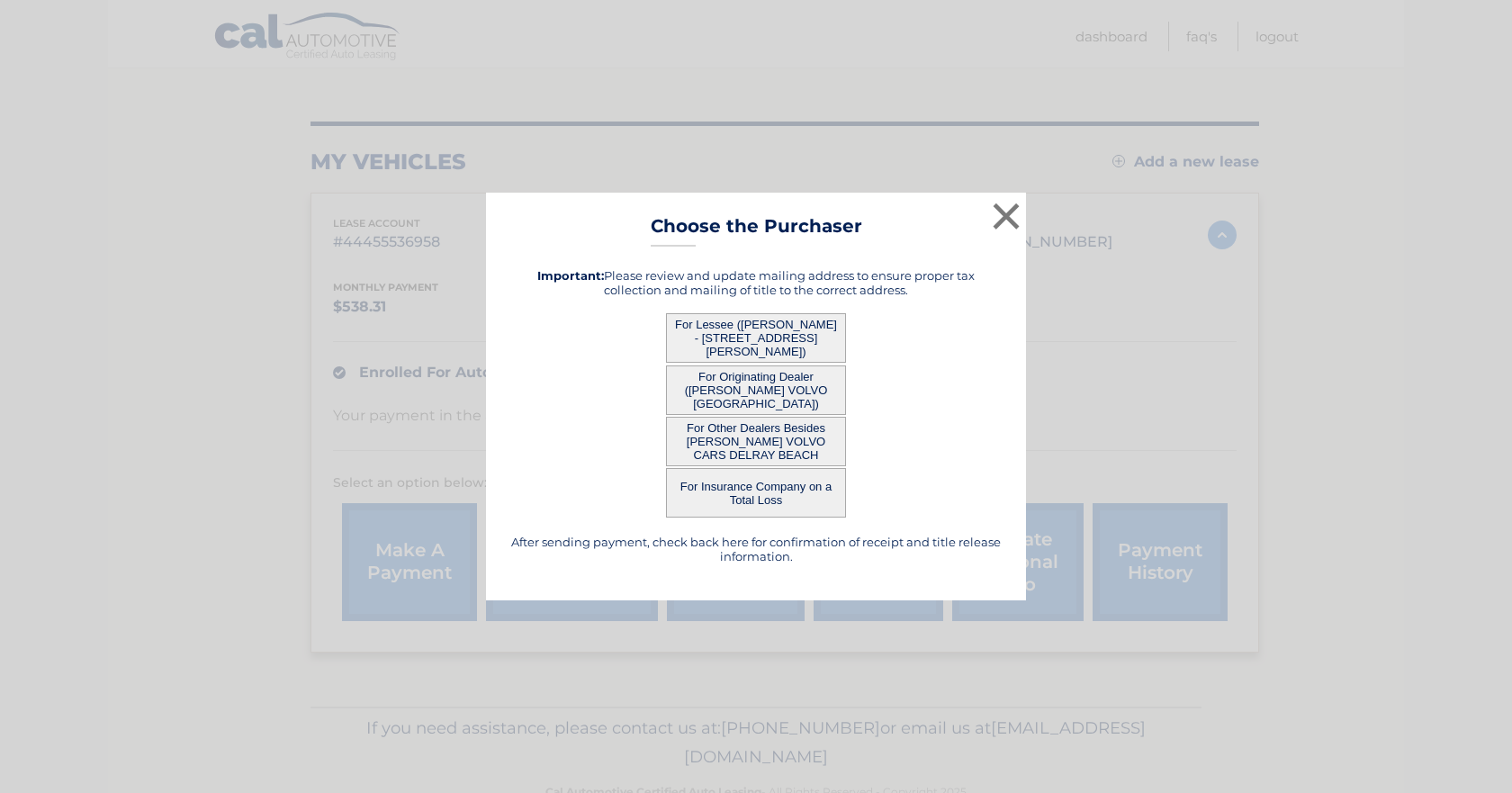
click at [730, 333] on button "For Lessee ([PERSON_NAME] - [STREET_ADDRESS][PERSON_NAME])" at bounding box center [756, 338] width 180 height 49
click at [712, 344] on button "For Lessee ([PERSON_NAME] - [STREET_ADDRESS][PERSON_NAME])" at bounding box center [756, 338] width 180 height 49
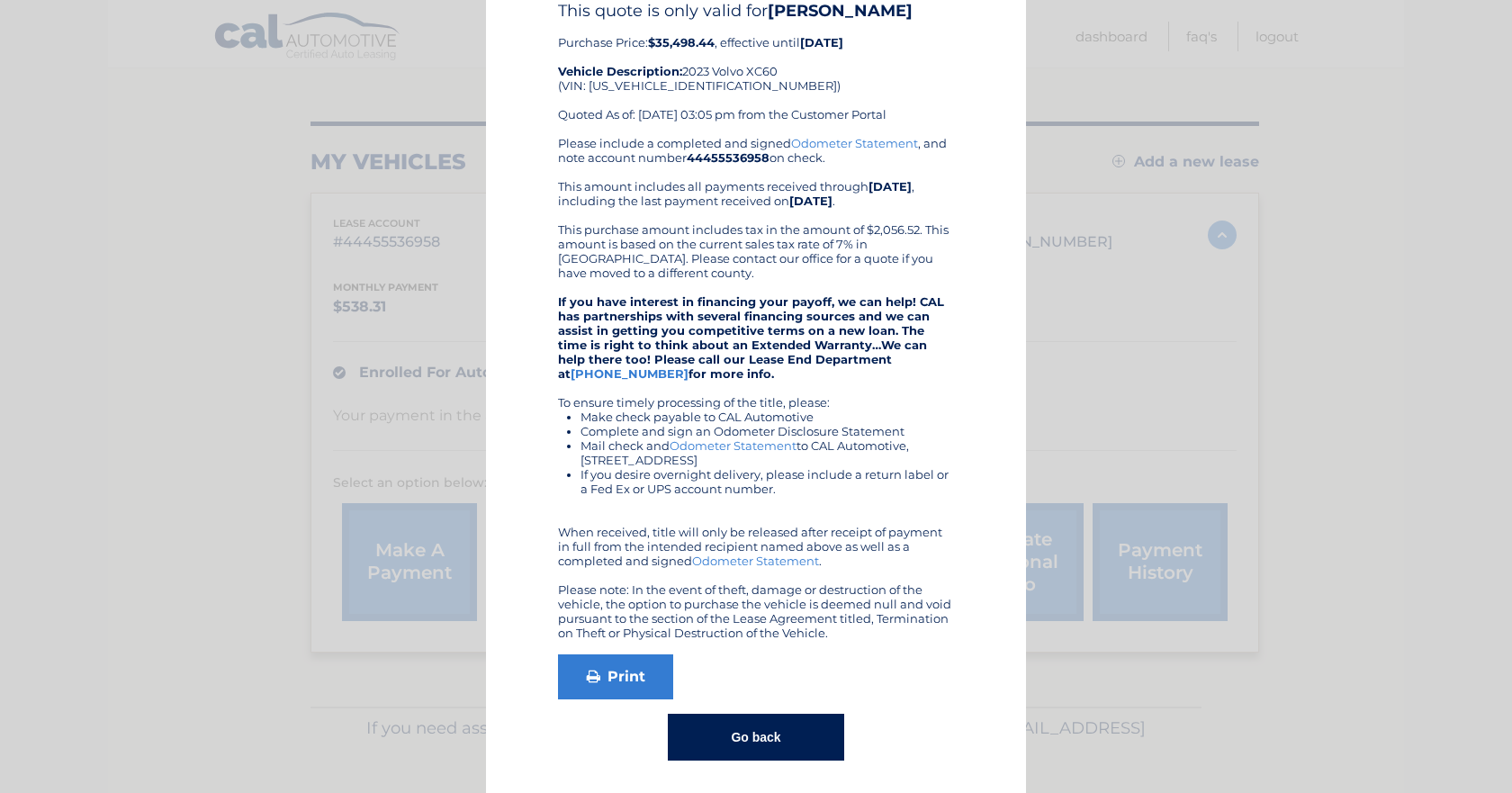
scroll to position [93, 0]
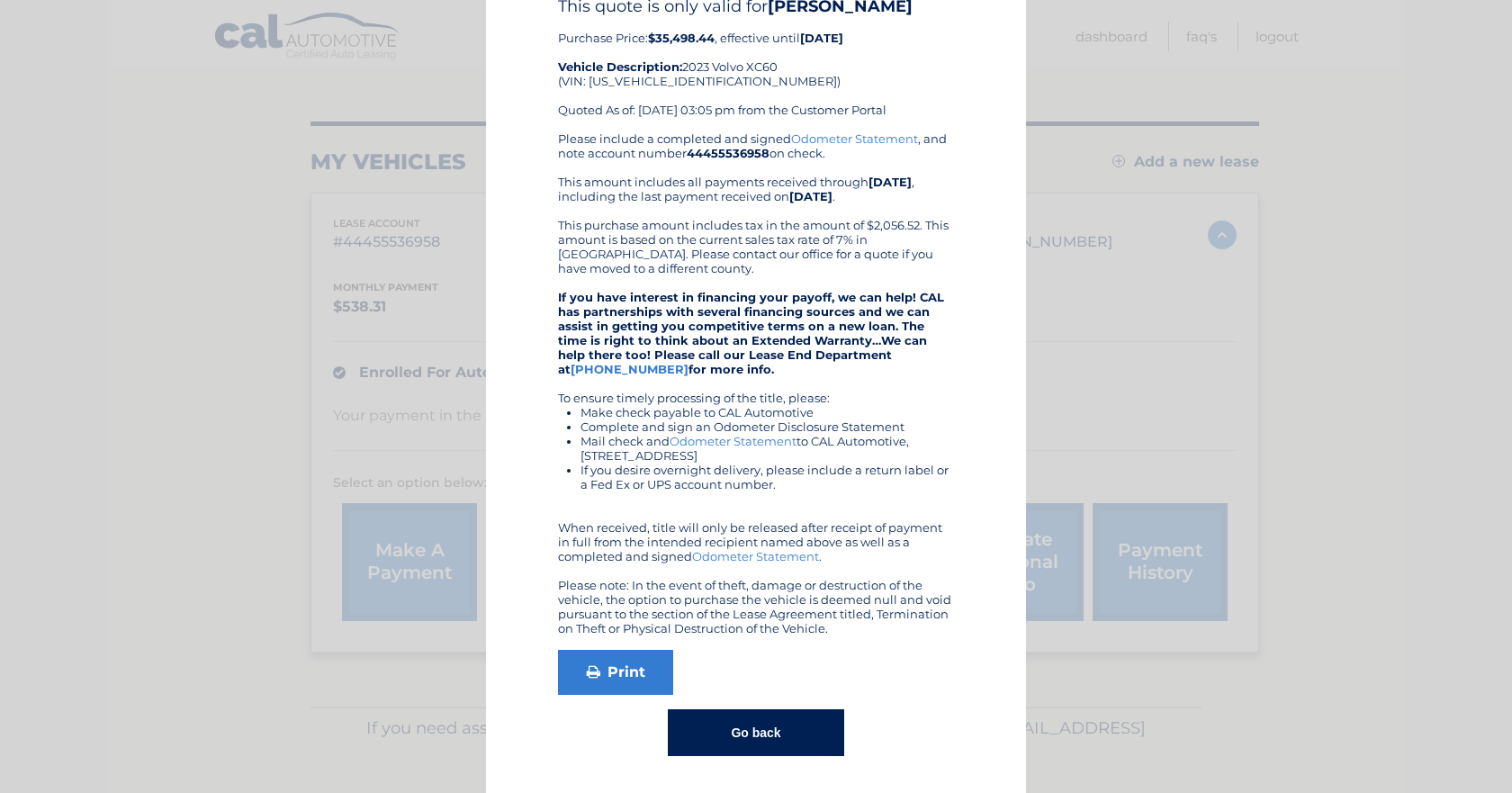
click at [777, 730] on button "Go back" at bounding box center [756, 732] width 175 height 47
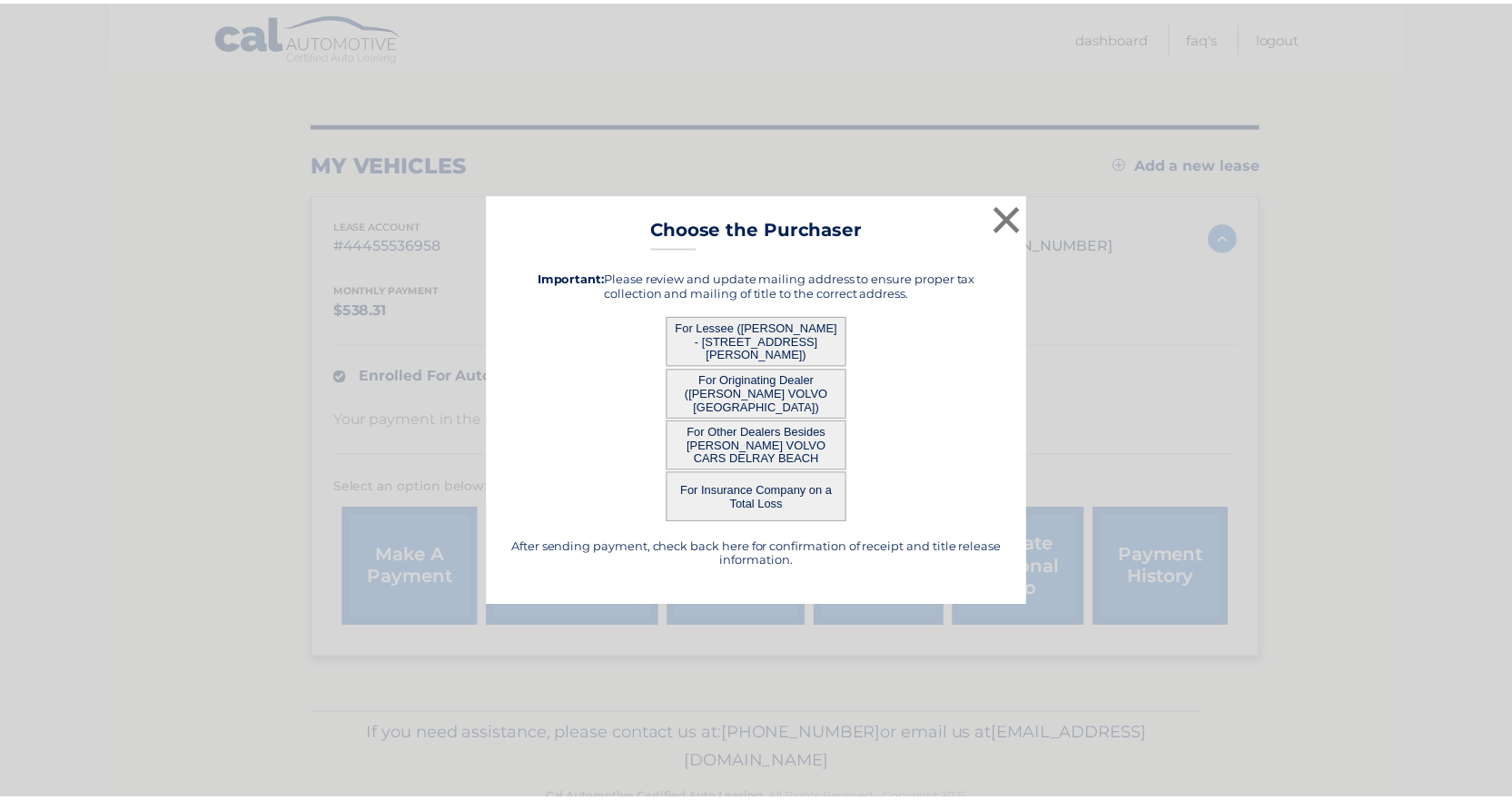
scroll to position [0, 0]
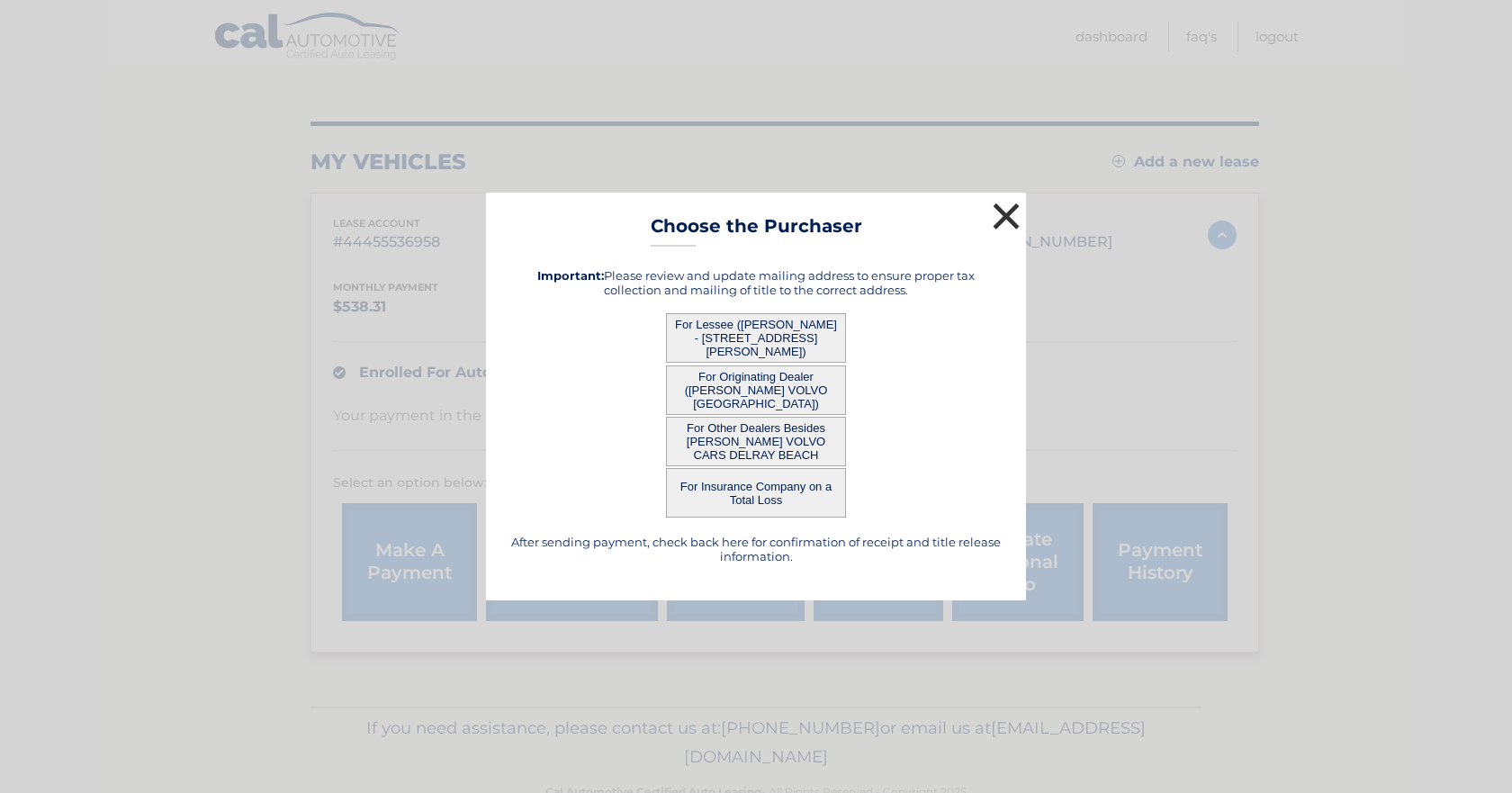
click at [1017, 221] on button "×" at bounding box center [1006, 216] width 36 height 36
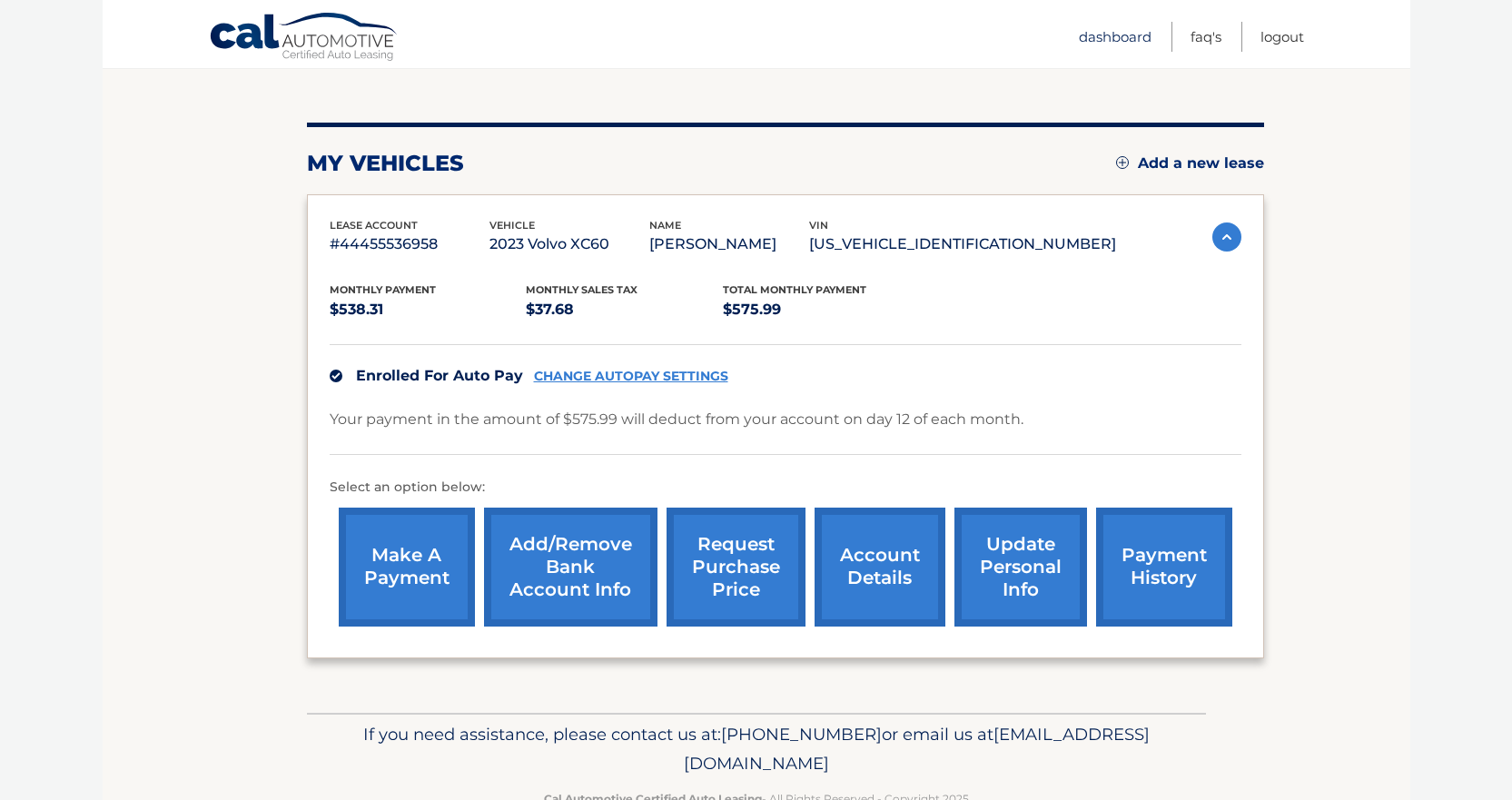
click at [1095, 36] on link "Dashboard" at bounding box center [1114, 37] width 72 height 30
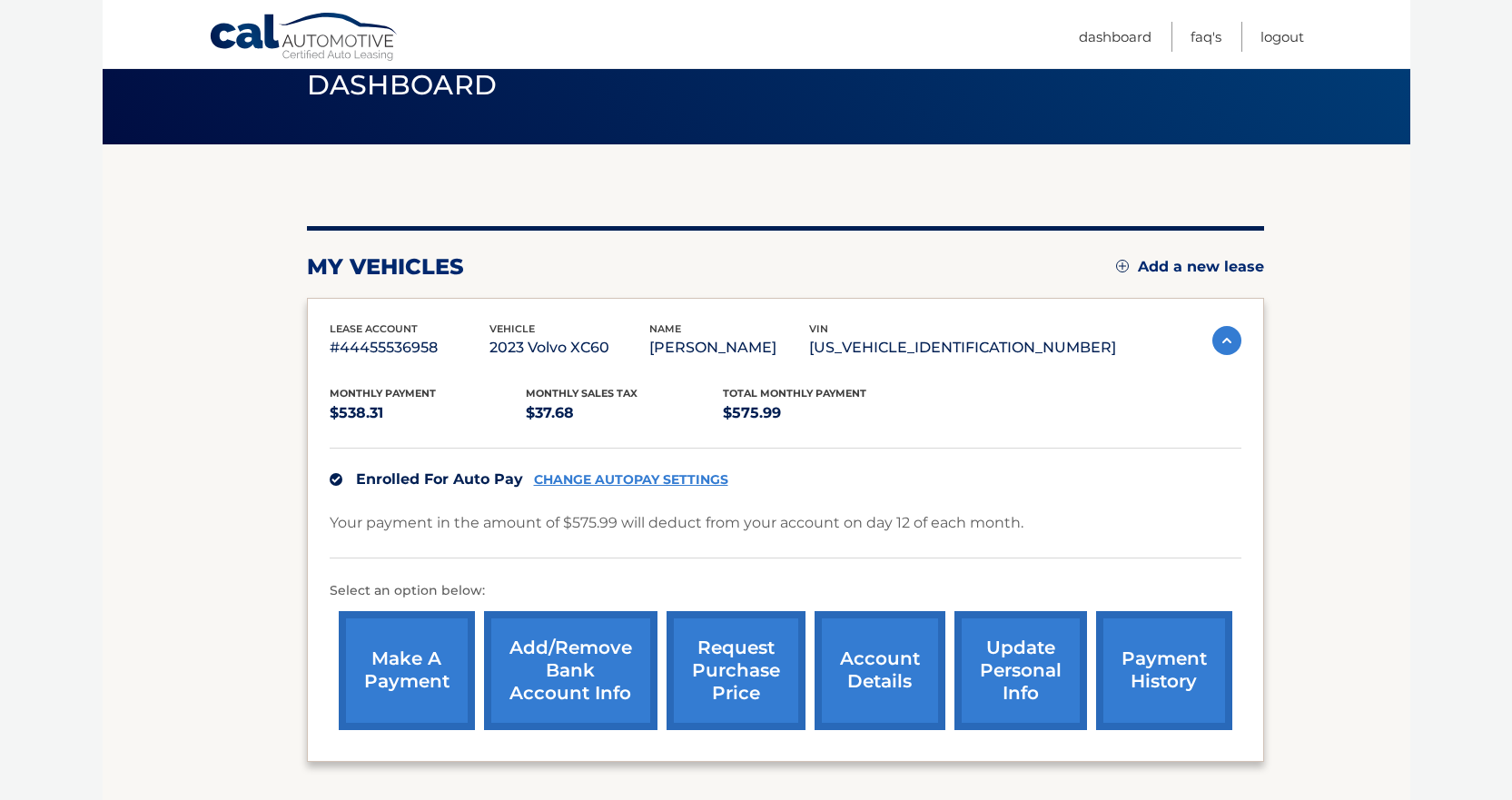
scroll to position [232, 0]
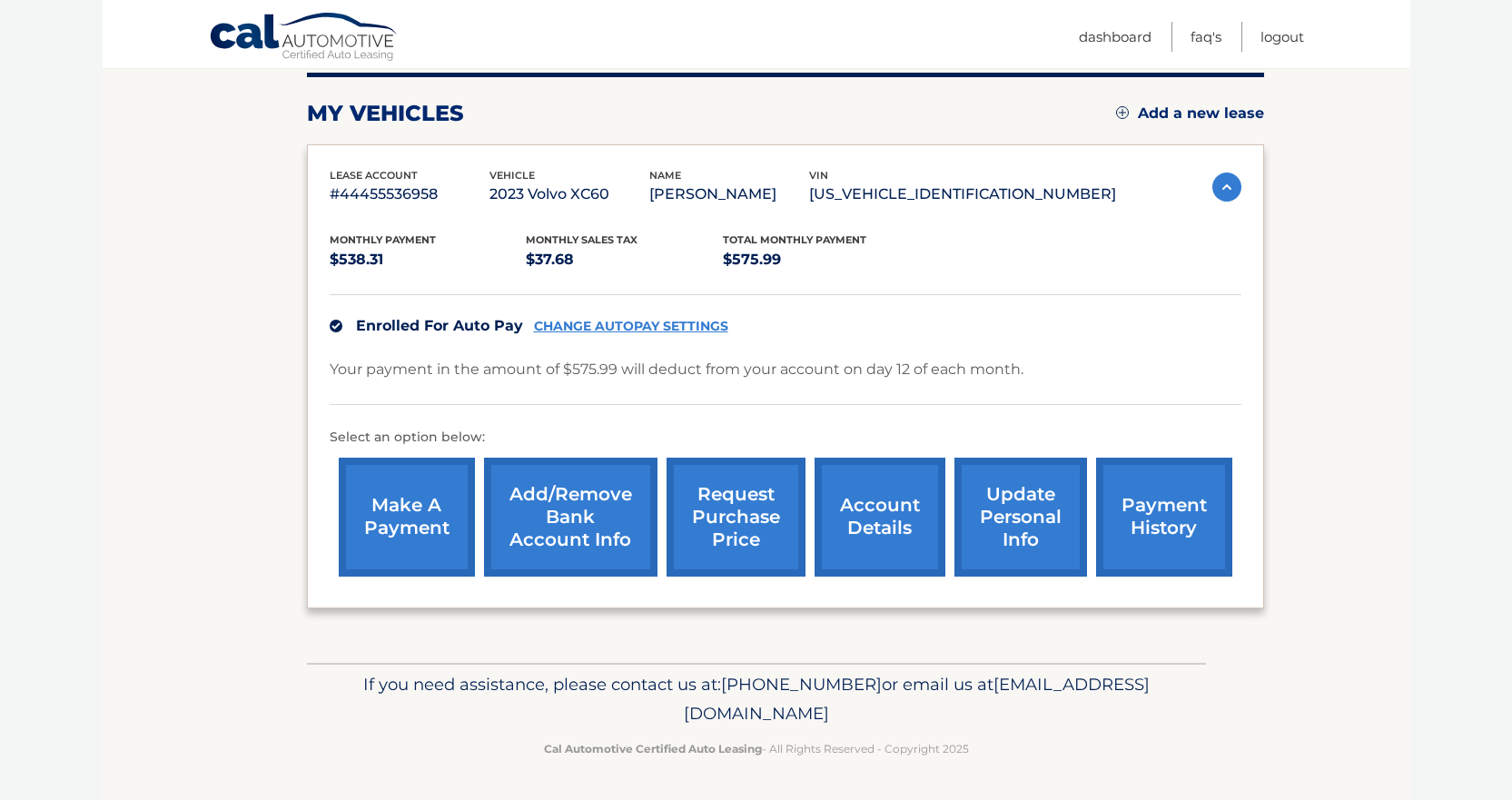
click at [897, 539] on link "account details" at bounding box center [880, 517] width 131 height 119
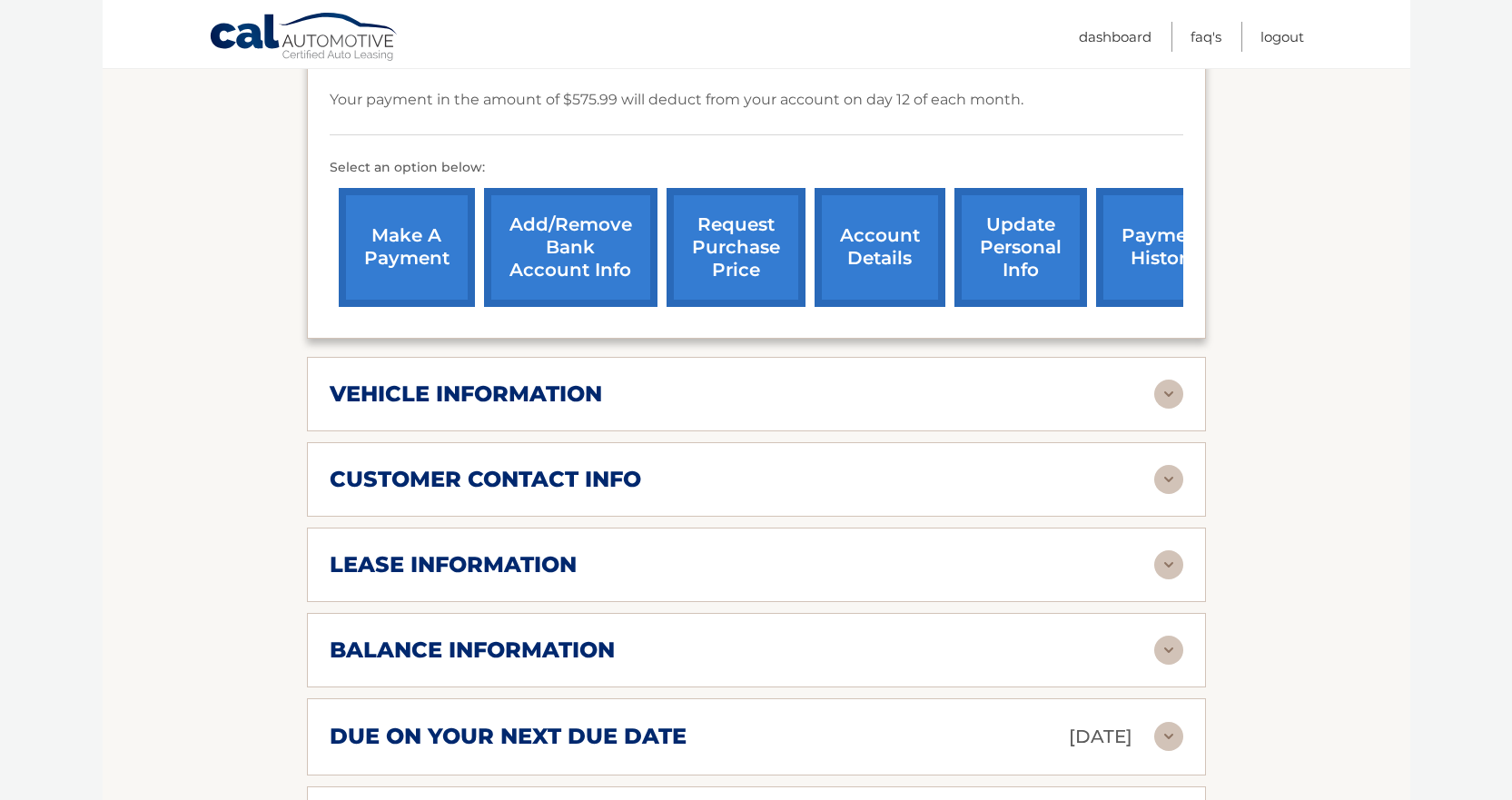
scroll to position [545, 0]
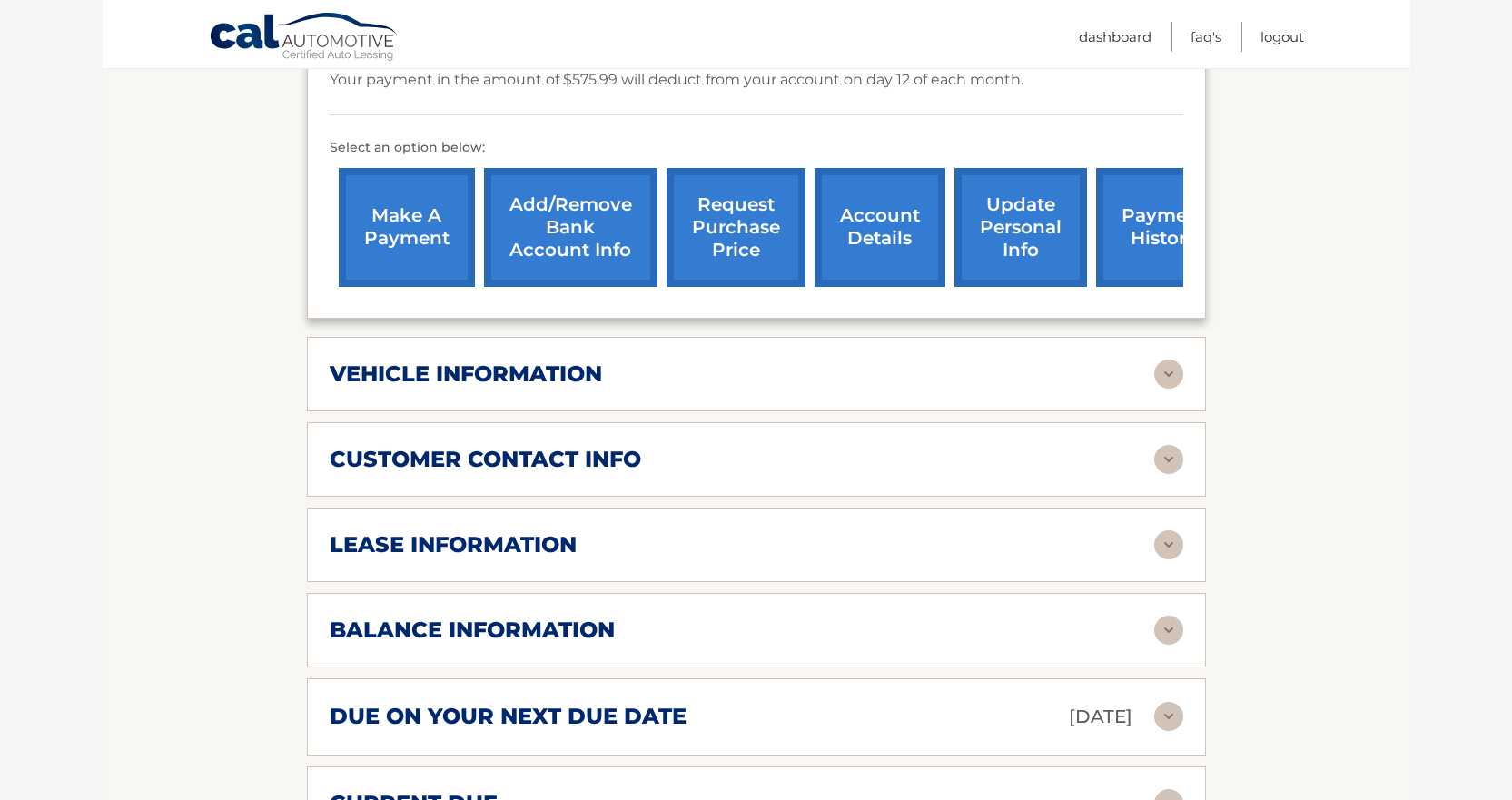
click at [584, 389] on div "vehicle information vehicle Year [DATE] vehicle make Volvo vehicle model XC60 v…" at bounding box center [756, 374] width 899 height 74
click at [612, 392] on div "vehicle information vehicle Year [DATE] vehicle make Volvo vehicle model XC60 v…" at bounding box center [756, 374] width 899 height 74
click at [560, 365] on h2 "vehicle information" at bounding box center [466, 374] width 273 height 27
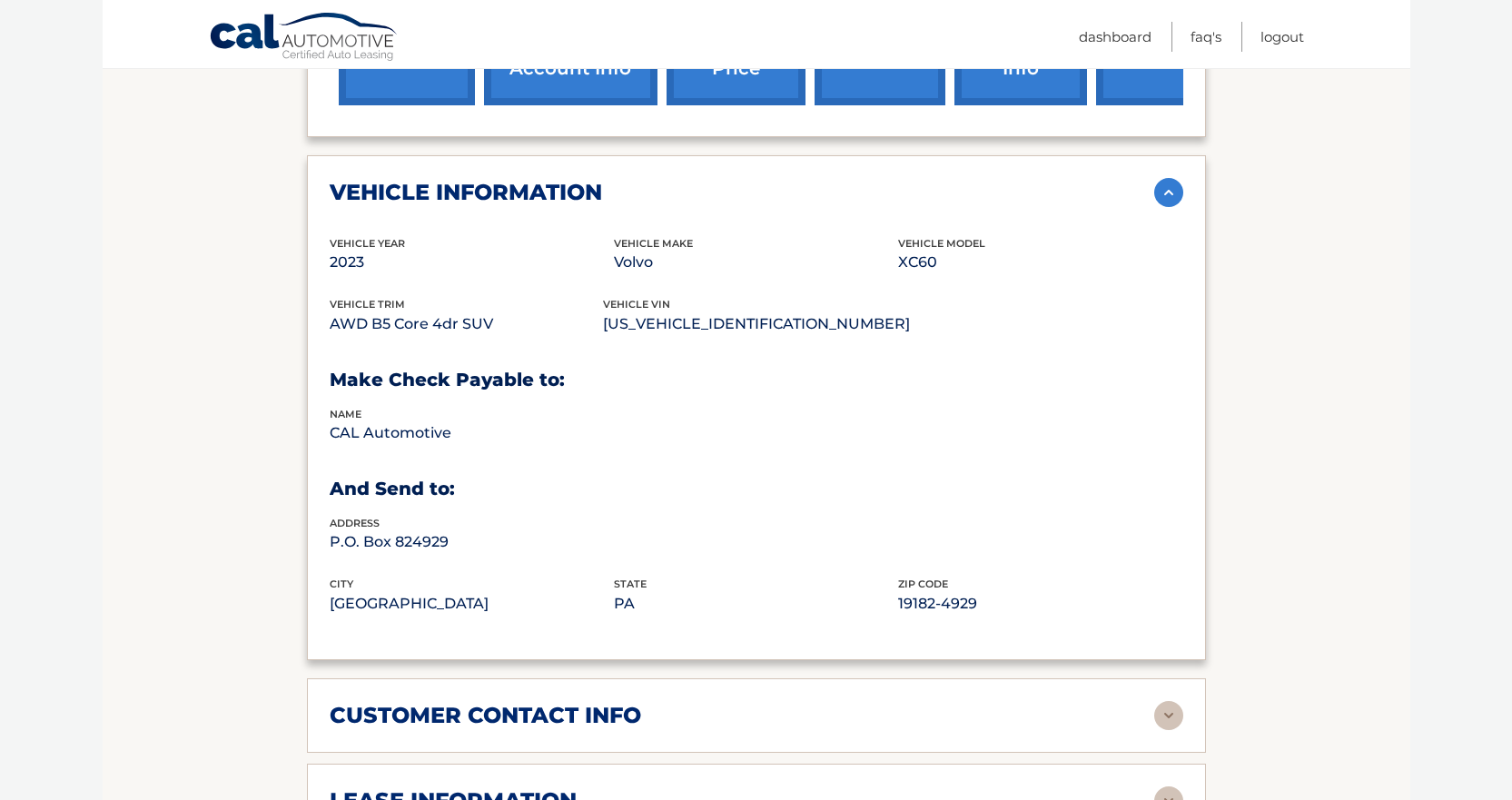
scroll to position [636, 0]
